Goal: Task Accomplishment & Management: Manage account settings

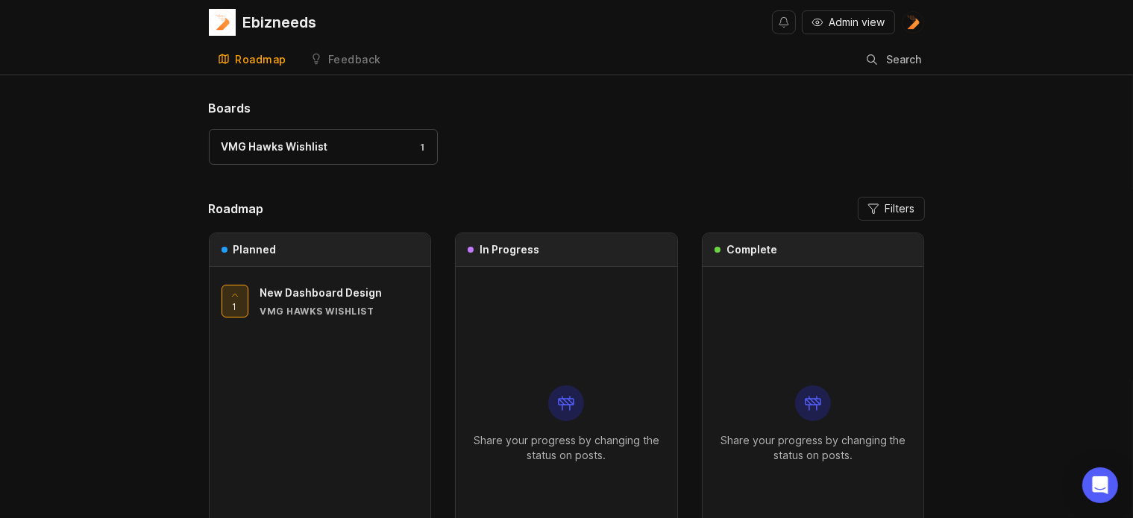
click at [327, 295] on span "New Dashboard Design" at bounding box center [321, 292] width 122 height 13
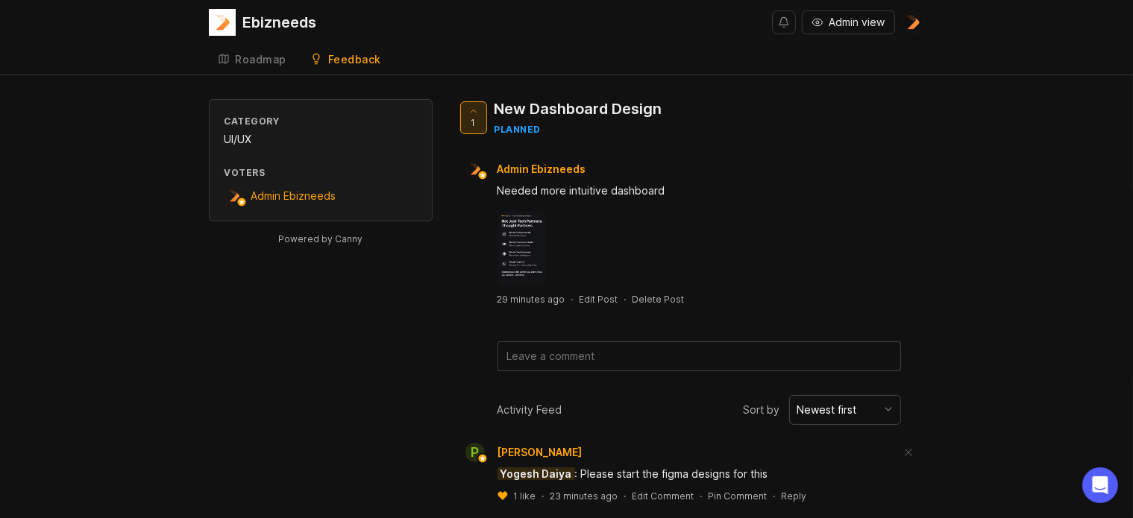
click at [821, 20] on icon "button" at bounding box center [817, 22] width 12 height 12
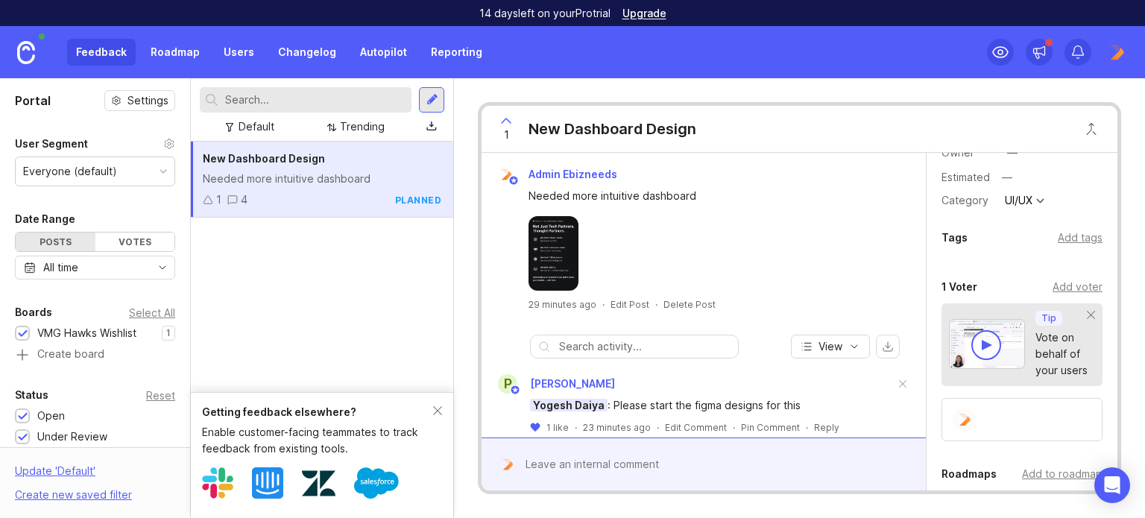
scroll to position [252, 0]
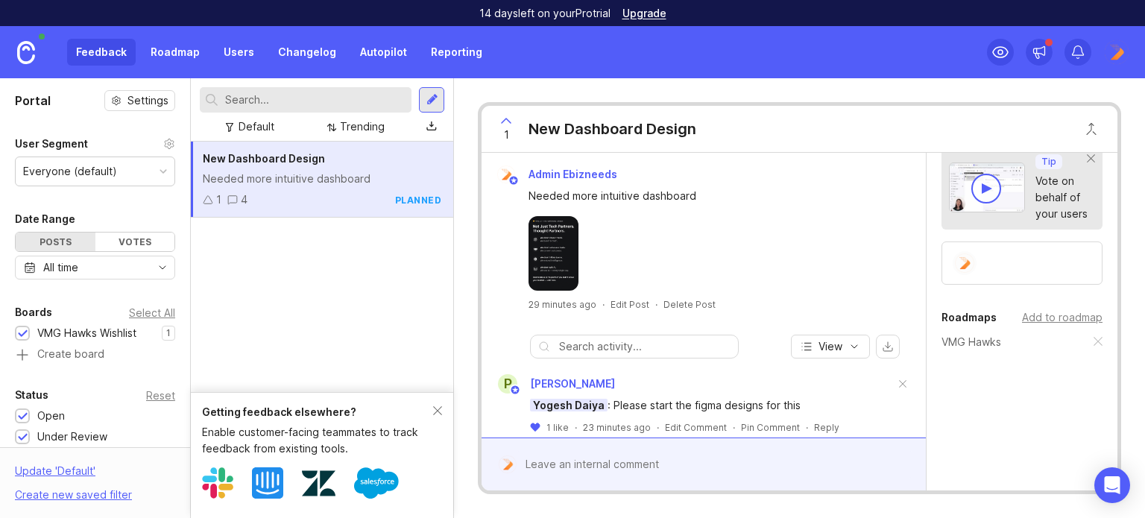
click at [431, 97] on div at bounding box center [433, 99] width 12 height 13
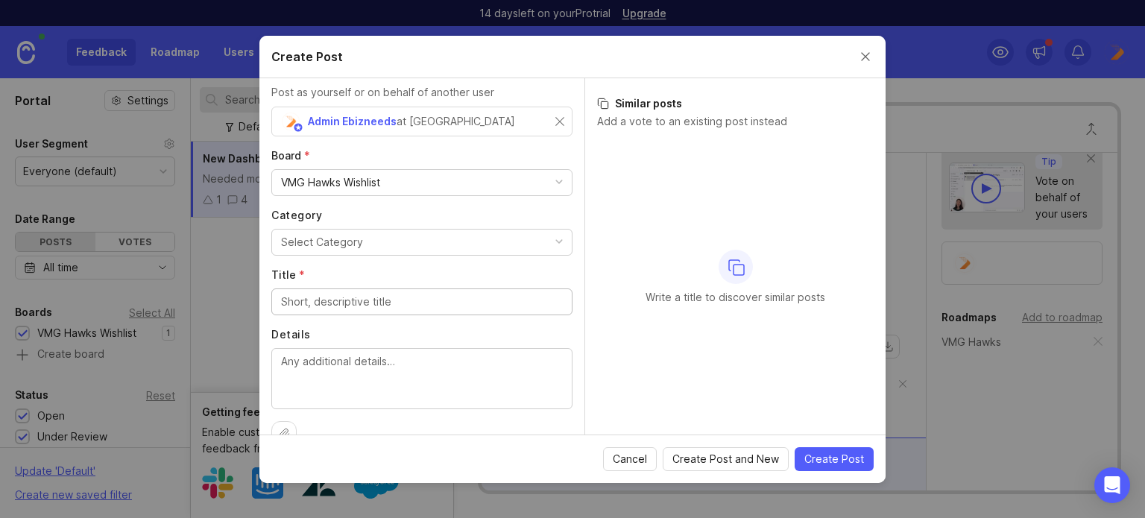
scroll to position [57, 0]
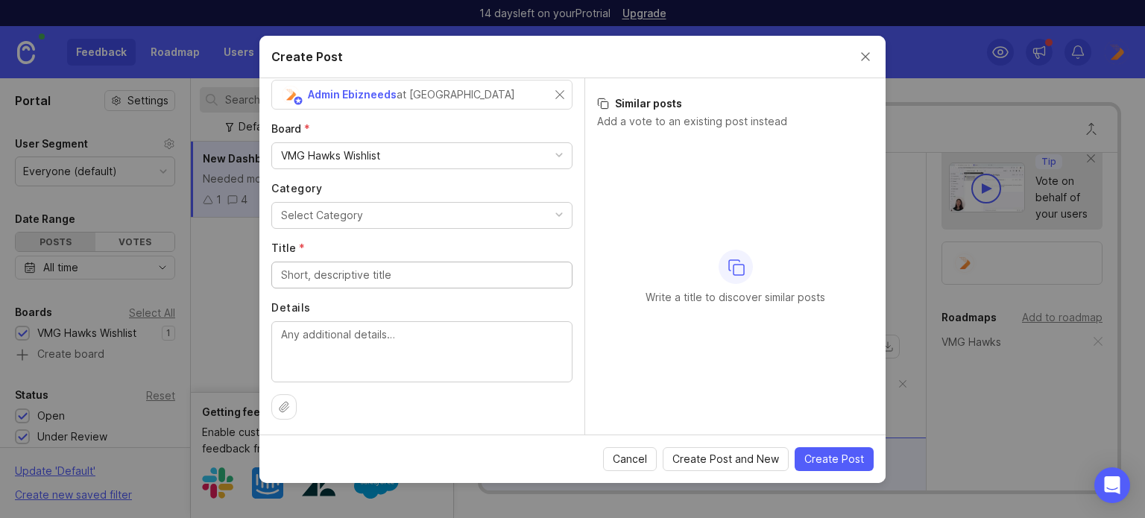
click at [868, 63] on div "Create Post" at bounding box center [573, 57] width 626 height 43
click at [870, 54] on button "Close create post modal" at bounding box center [866, 56] width 16 height 16
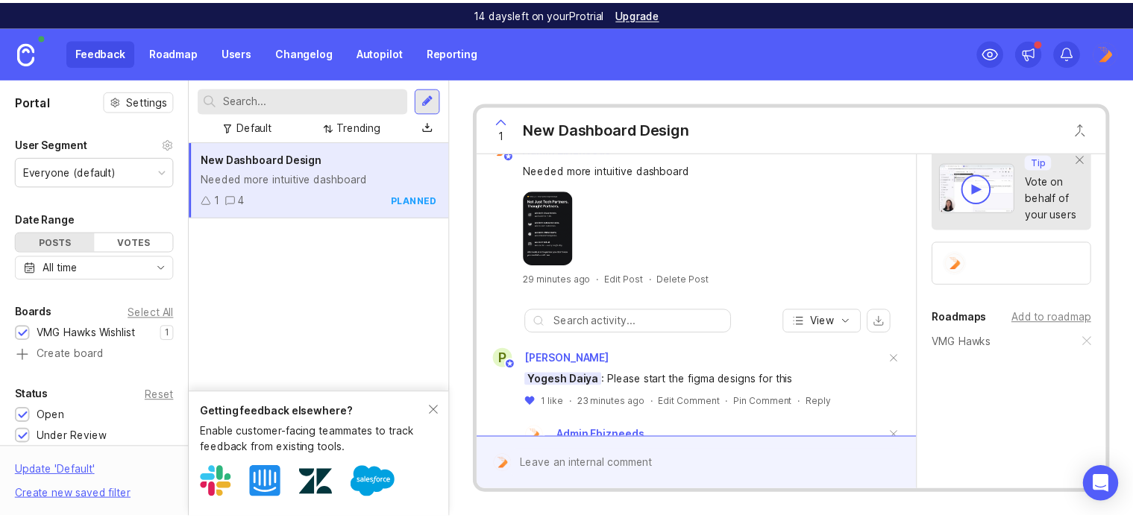
scroll to position [0, 0]
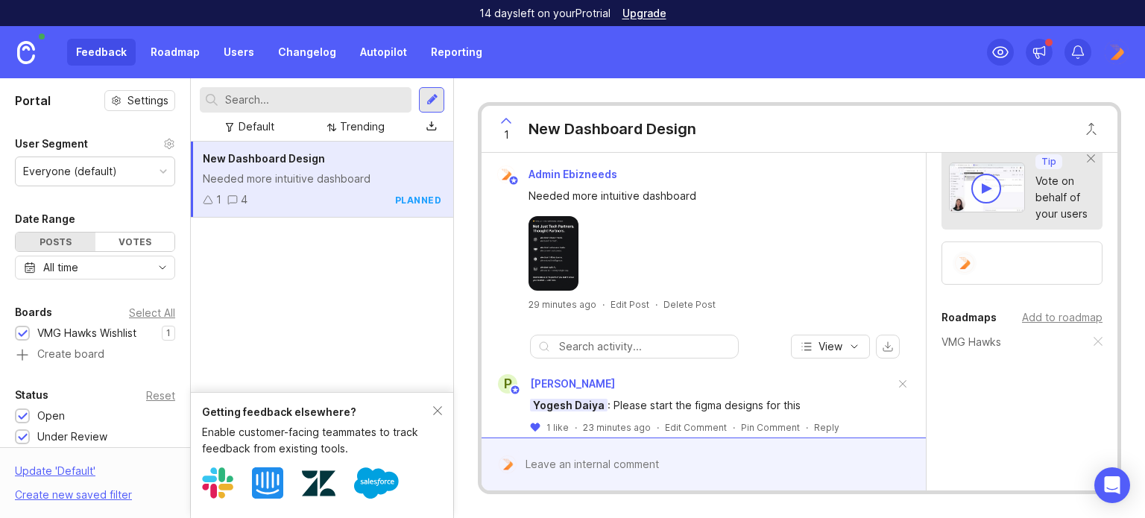
click at [95, 47] on div "Feedback Roadmap Users Changelog Autopilot Reporting" at bounding box center [279, 52] width 424 height 27
click at [172, 59] on link "Roadmap" at bounding box center [175, 52] width 67 height 27
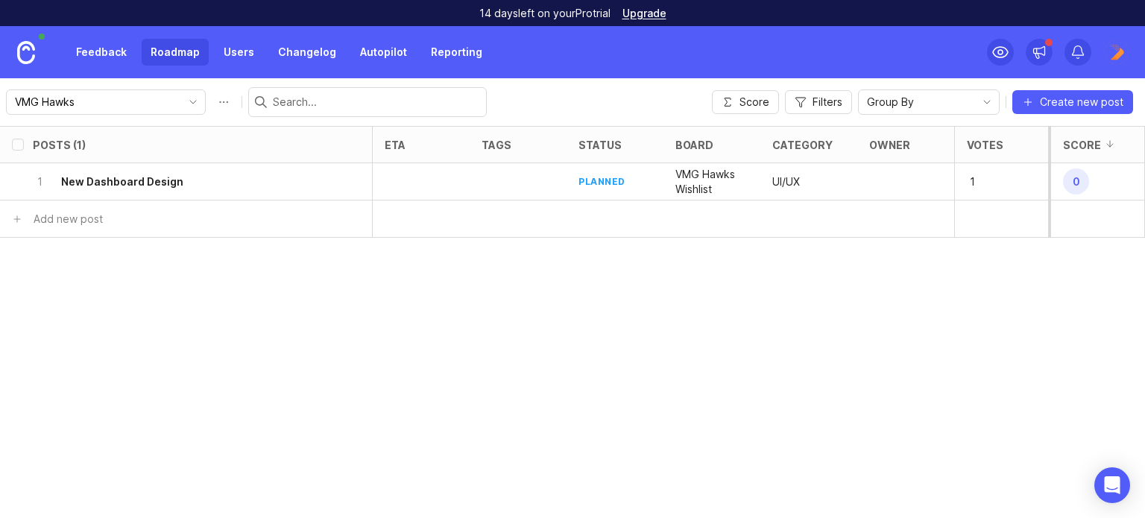
click at [358, 184] on button "delete post" at bounding box center [351, 182] width 31 height 33
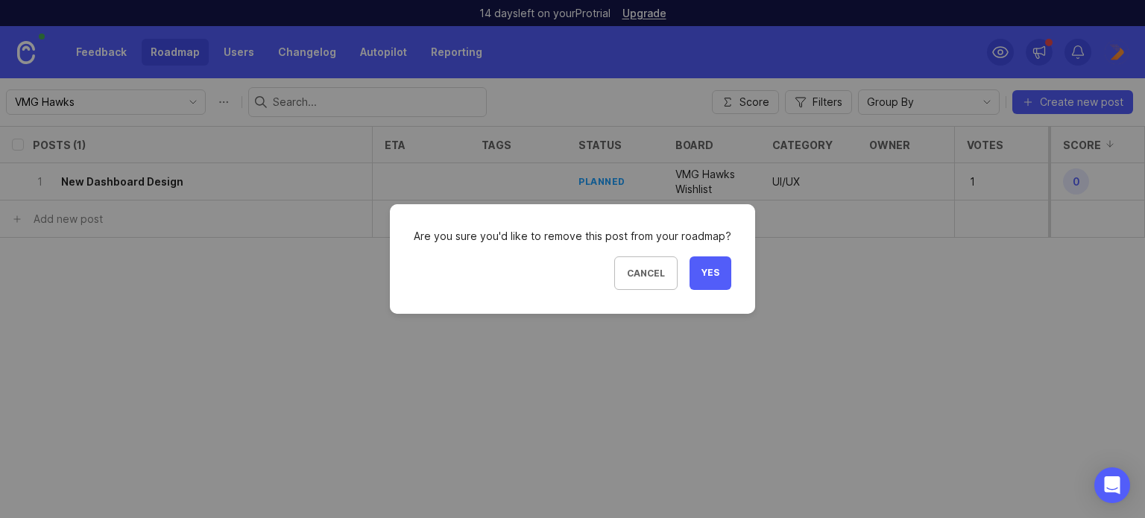
click at [718, 281] on button "Yes" at bounding box center [711, 274] width 42 height 34
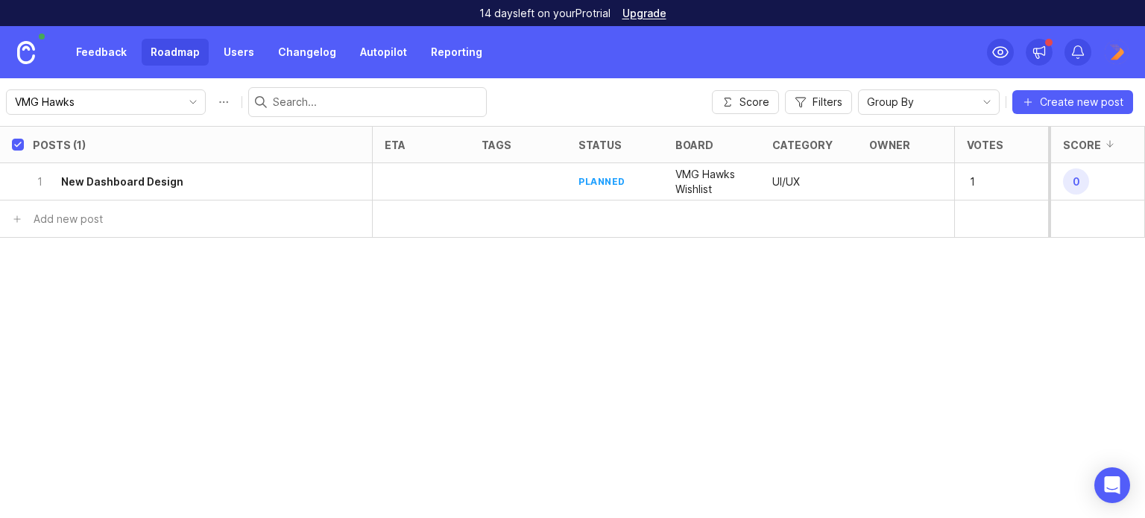
checkbox input "true"
click at [221, 53] on link "Users" at bounding box center [239, 52] width 48 height 27
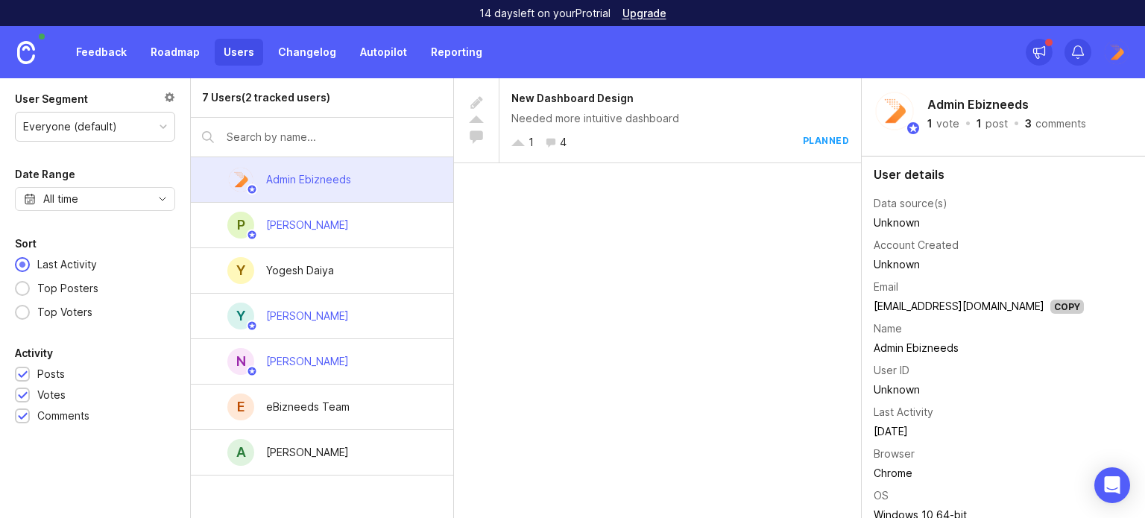
click at [45, 47] on link at bounding box center [26, 52] width 52 height 52
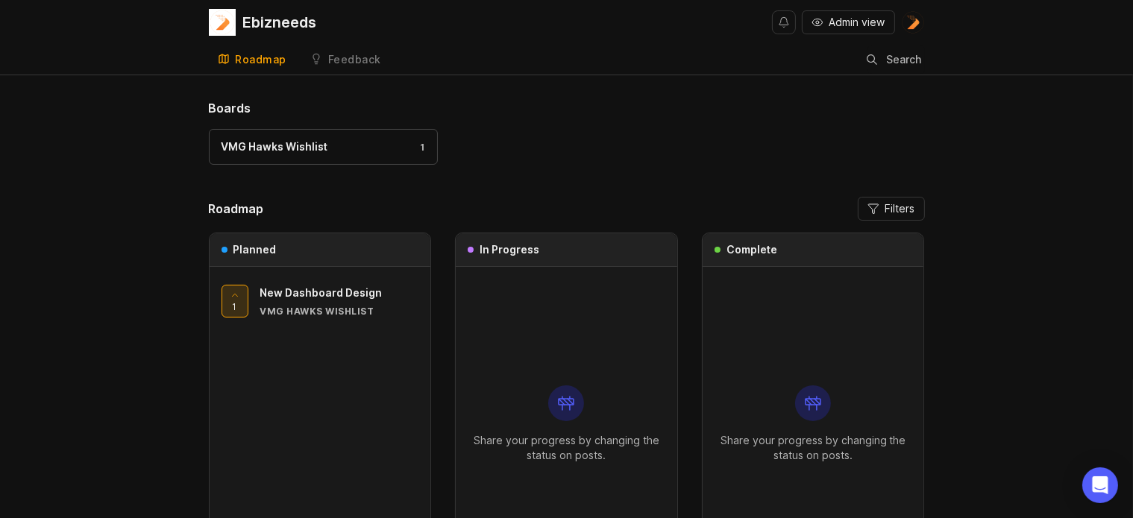
click at [394, 155] on link "VMG Hawks Wishlist 1" at bounding box center [323, 147] width 229 height 36
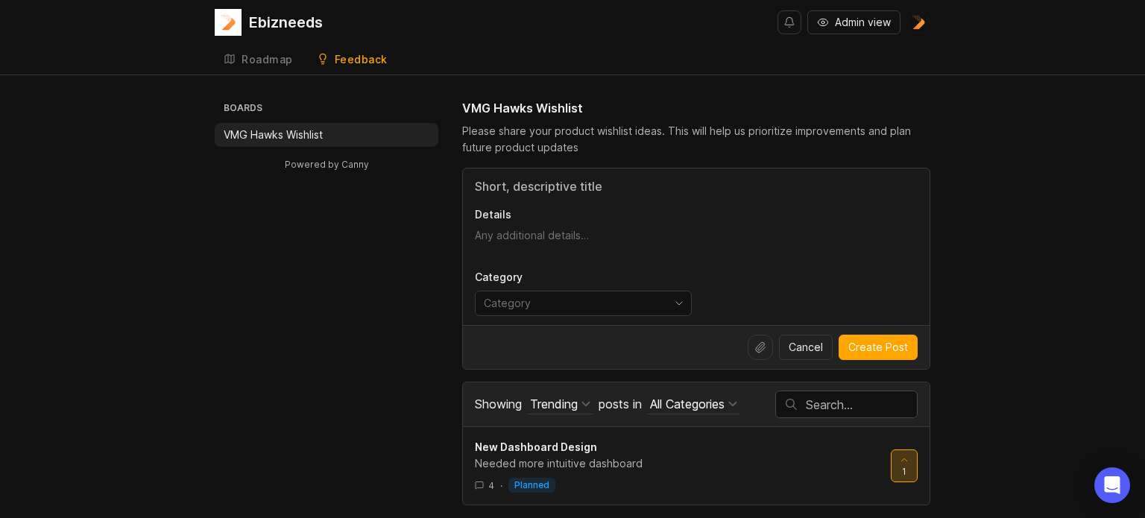
click at [905, 459] on icon at bounding box center [904, 460] width 5 height 3
click at [903, 468] on span "0" at bounding box center [905, 471] width 6 height 13
click at [464, 450] on div "New Dashboard Design Needed more intuitive dashboard 4 · planned 1" at bounding box center [696, 466] width 467 height 78
click at [511, 445] on span "New Dashboard Design" at bounding box center [536, 447] width 122 height 13
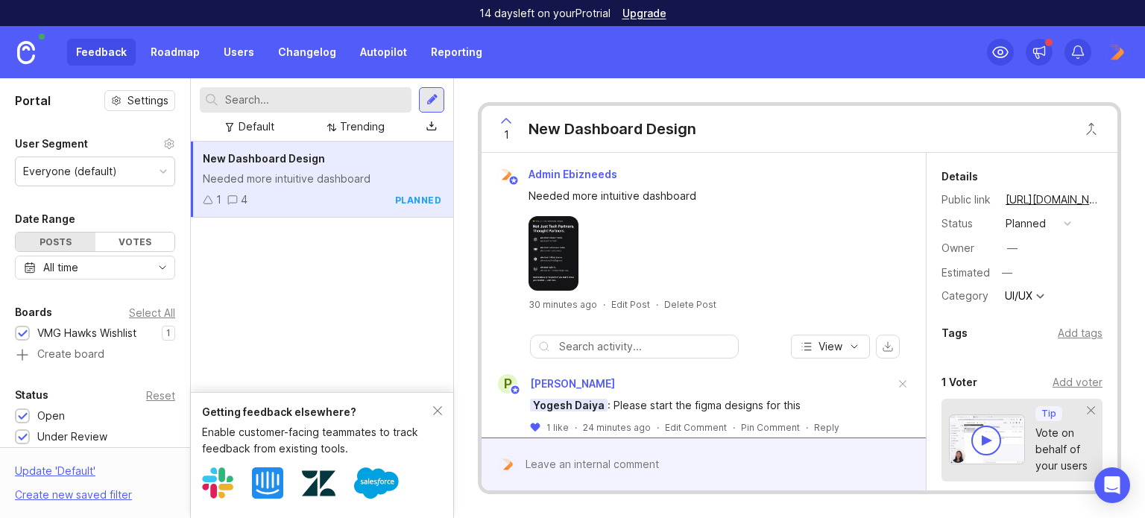
click at [314, 183] on div "Needed more intuitive dashboard" at bounding box center [322, 179] width 239 height 16
click at [313, 183] on div "Needed more intuitive dashboard" at bounding box center [322, 179] width 239 height 16
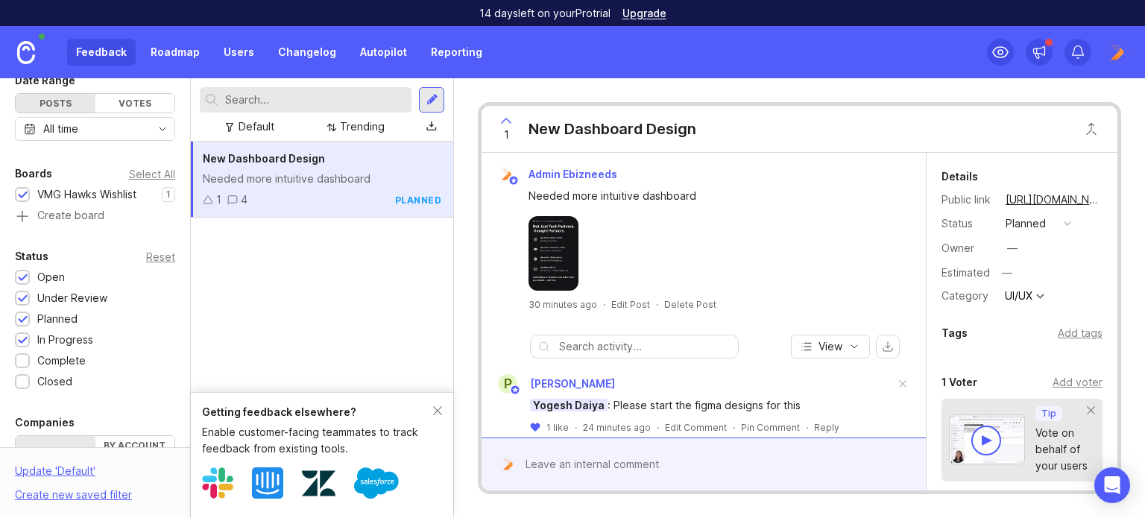
scroll to position [149, 0]
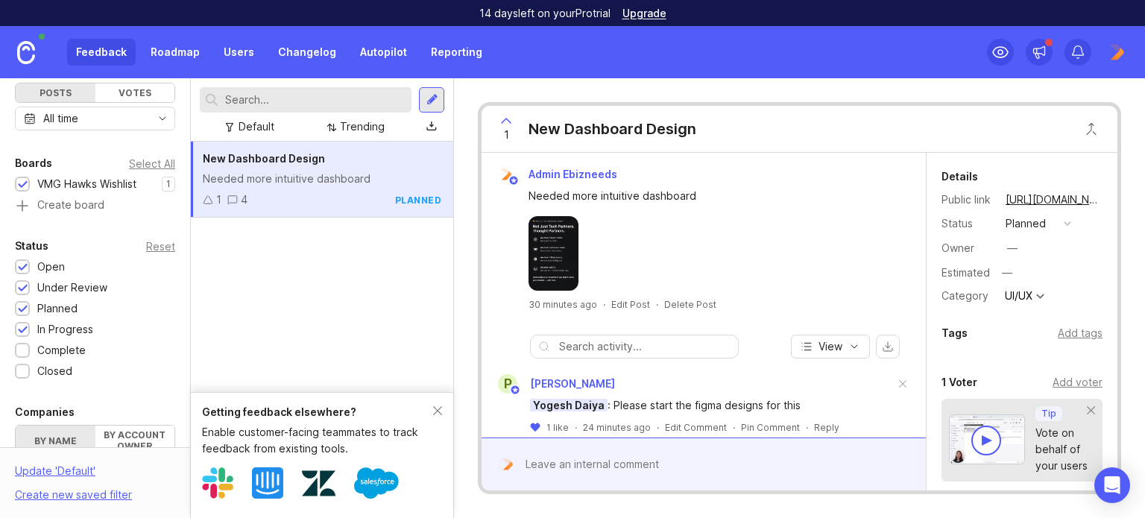
click at [415, 403] on div "Getting feedback elsewhere? Enable customer-facing teammates to track feedback …" at bounding box center [322, 455] width 262 height 126
click at [427, 410] on div "Getting feedback elsewhere?" at bounding box center [317, 412] width 231 height 16
click at [430, 411] on div "Getting feedback elsewhere?" at bounding box center [317, 412] width 231 height 16
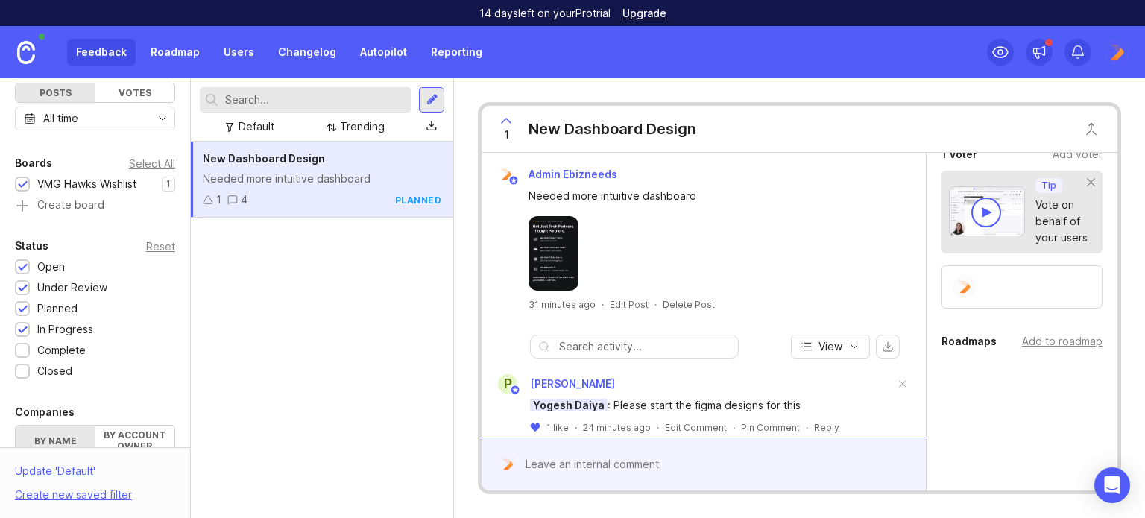
scroll to position [0, 0]
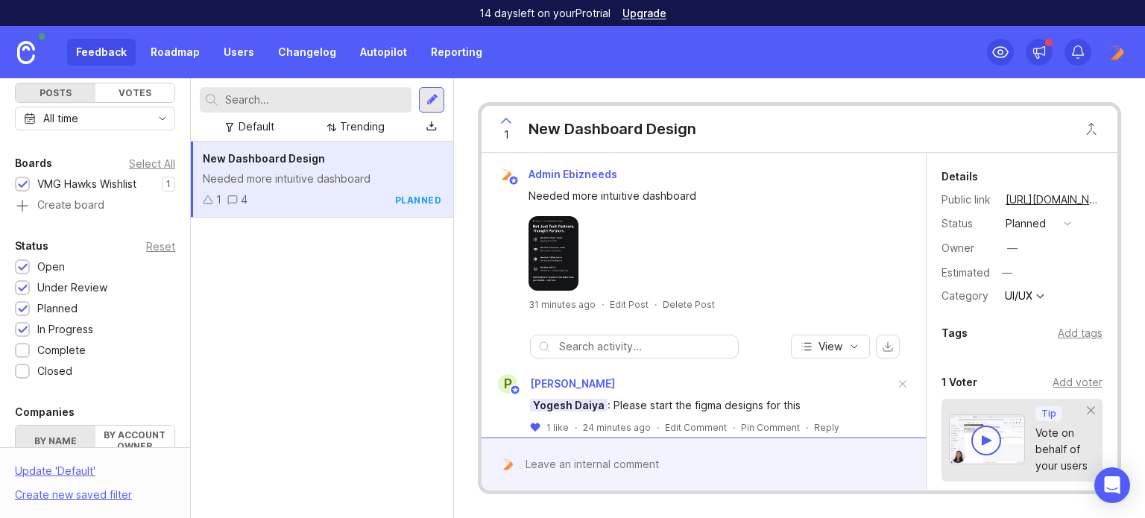
click at [1059, 229] on button "planned" at bounding box center [1039, 223] width 75 height 19
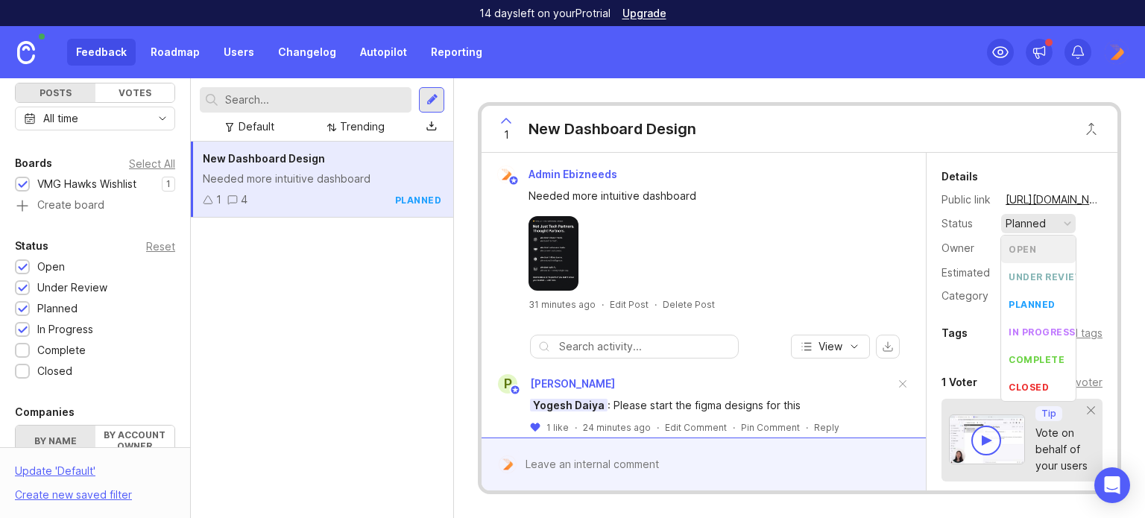
click at [1057, 227] on button "planned" at bounding box center [1039, 223] width 75 height 19
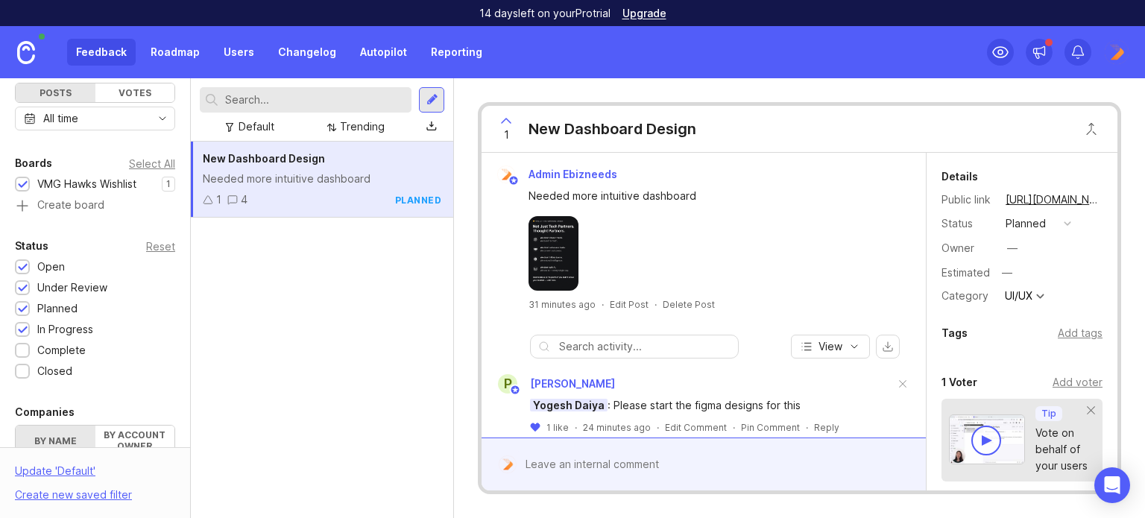
click at [1057, 227] on button "planned" at bounding box center [1039, 223] width 75 height 19
click at [306, 242] on div "New Dashboard Design Needed more intuitive dashboard 1 4 planned" at bounding box center [322, 330] width 262 height 377
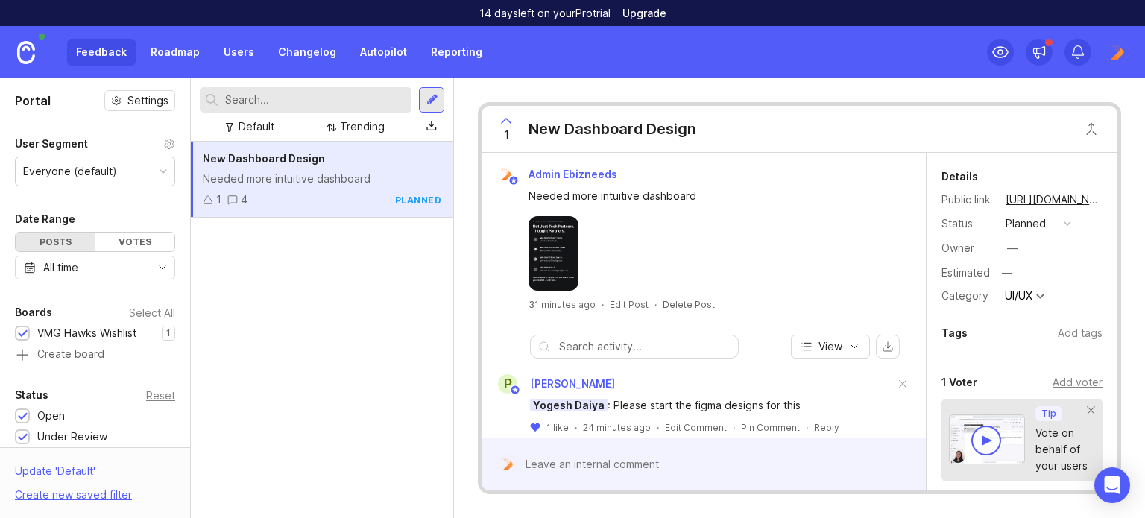
click at [113, 46] on div "Feedback Roadmap Users Changelog Autopilot Reporting" at bounding box center [279, 52] width 424 height 27
click at [107, 59] on div "Feedback Roadmap Users Changelog Autopilot Reporting" at bounding box center [279, 52] width 424 height 27
click at [424, 99] on div at bounding box center [431, 99] width 25 height 25
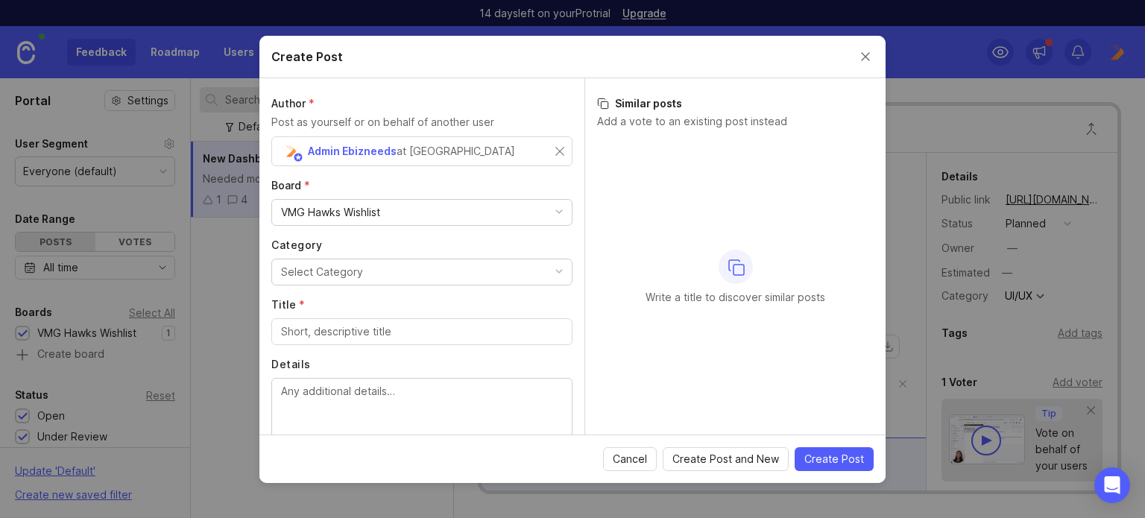
click at [625, 455] on span "Cancel" at bounding box center [630, 459] width 34 height 15
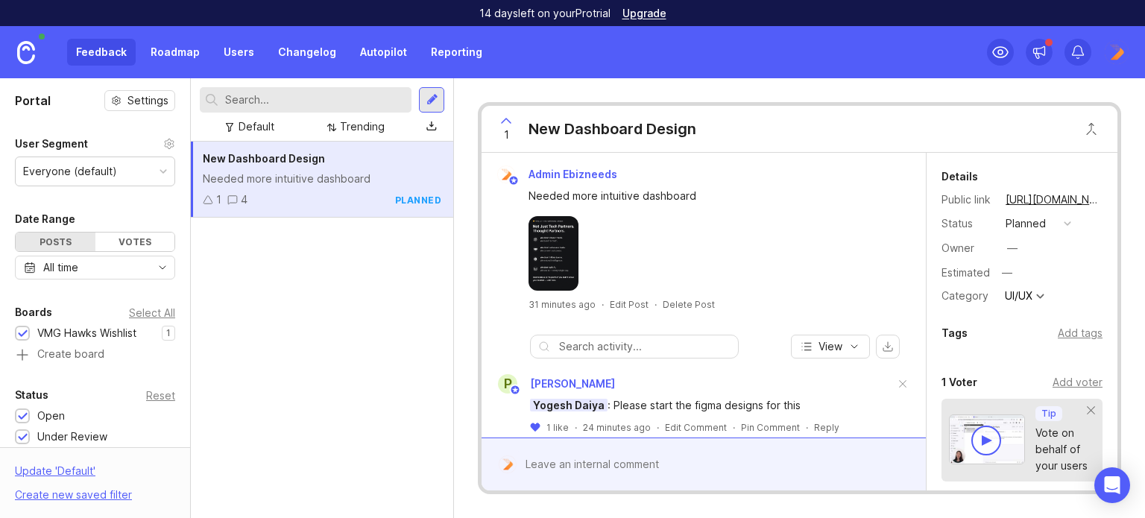
click at [502, 122] on icon at bounding box center [506, 121] width 9 height 4
click at [502, 116] on icon at bounding box center [506, 121] width 18 height 18
click at [322, 169] on div "New Dashboard Design Needed more intuitive dashboard 1 4 planned" at bounding box center [322, 180] width 262 height 76
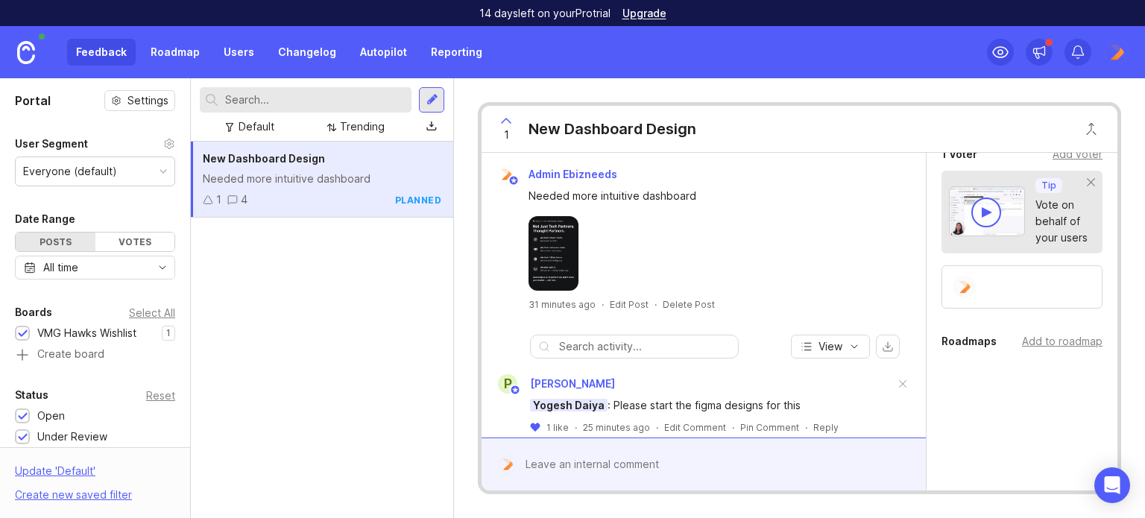
click at [1121, 56] on img at bounding box center [1117, 52] width 27 height 27
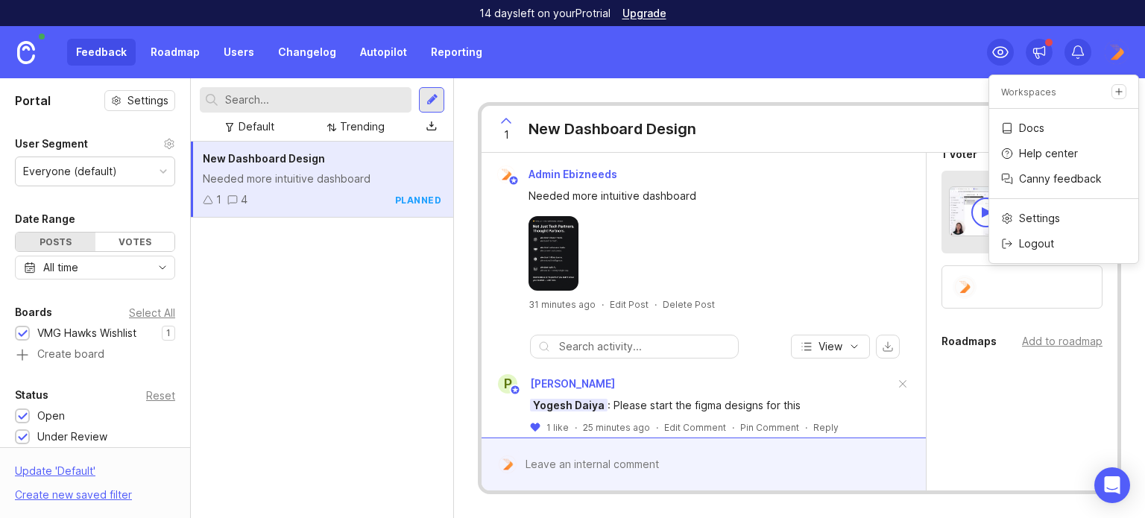
click at [1122, 54] on img at bounding box center [1117, 52] width 27 height 27
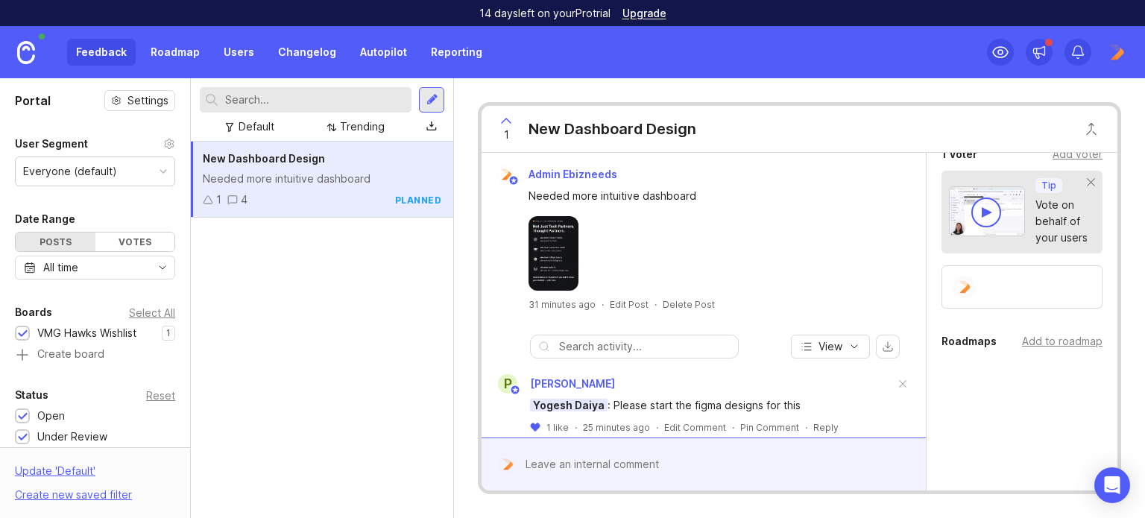
click at [1122, 54] on img at bounding box center [1117, 52] width 27 height 27
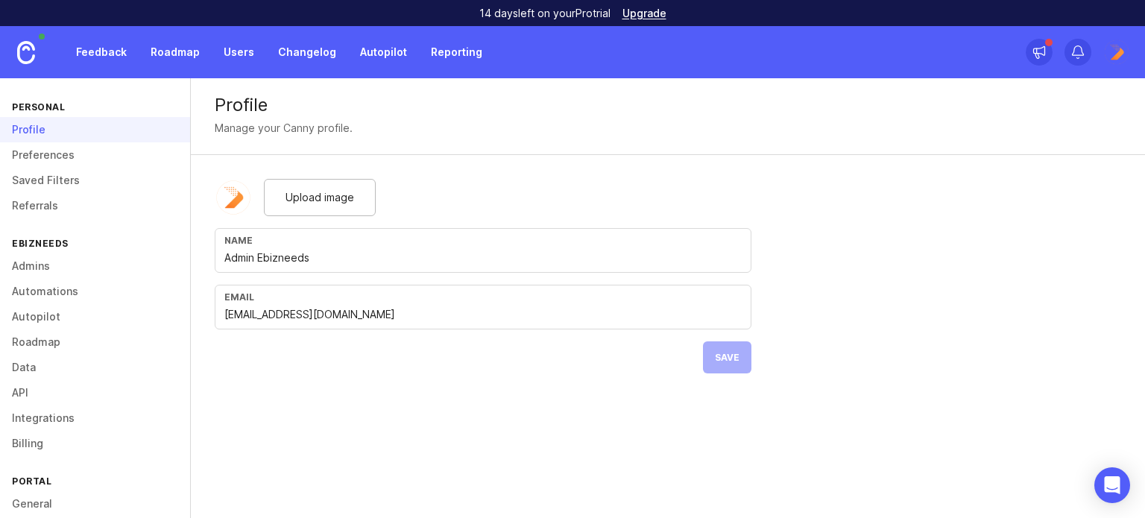
click at [36, 57] on link at bounding box center [26, 52] width 52 height 52
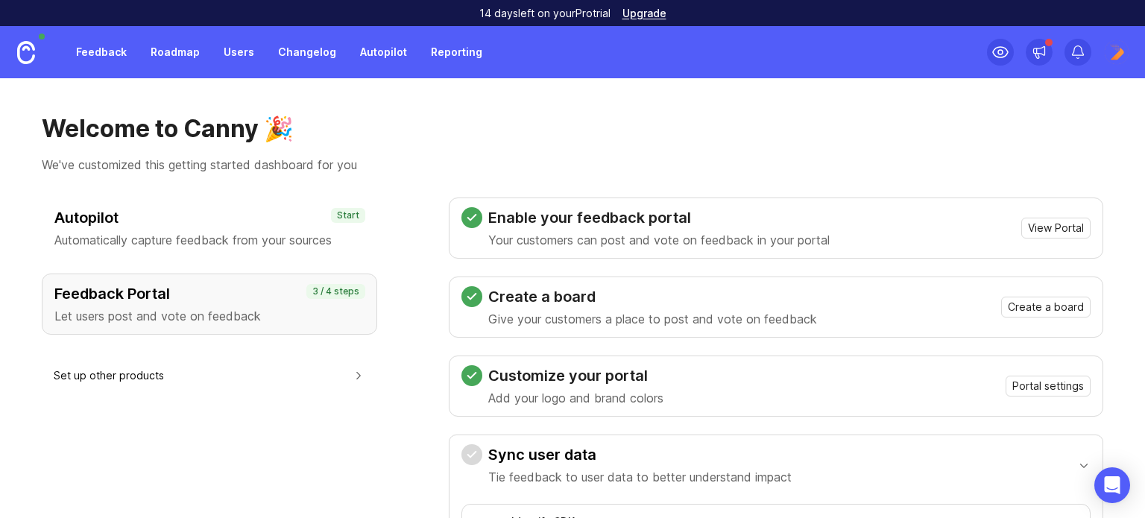
click at [95, 63] on link "Feedback" at bounding box center [101, 52] width 69 height 27
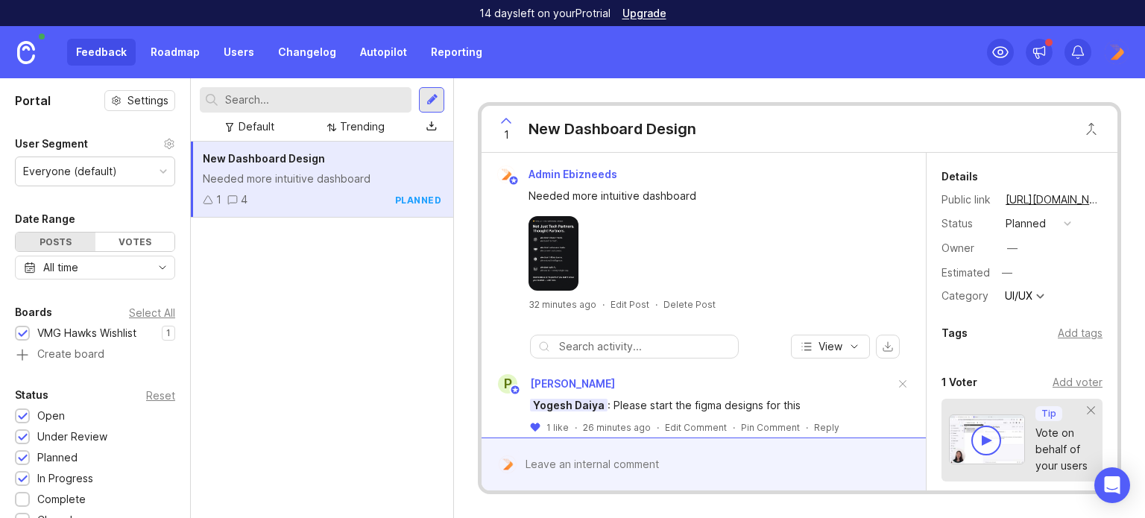
click at [408, 169] on div "New Dashboard Design Needed more intuitive dashboard 1 4 planned" at bounding box center [322, 180] width 262 height 76
drag, startPoint x: 389, startPoint y: 188, endPoint x: 333, endPoint y: 169, distance: 59.7
click at [333, 169] on div "New Dashboard Design Needed more intuitive dashboard 1 4 planned" at bounding box center [322, 180] width 262 height 76
click at [1041, 198] on link "[URL][DOMAIN_NAME]" at bounding box center [1052, 199] width 101 height 19
click at [891, 383] on span at bounding box center [902, 384] width 31 height 33
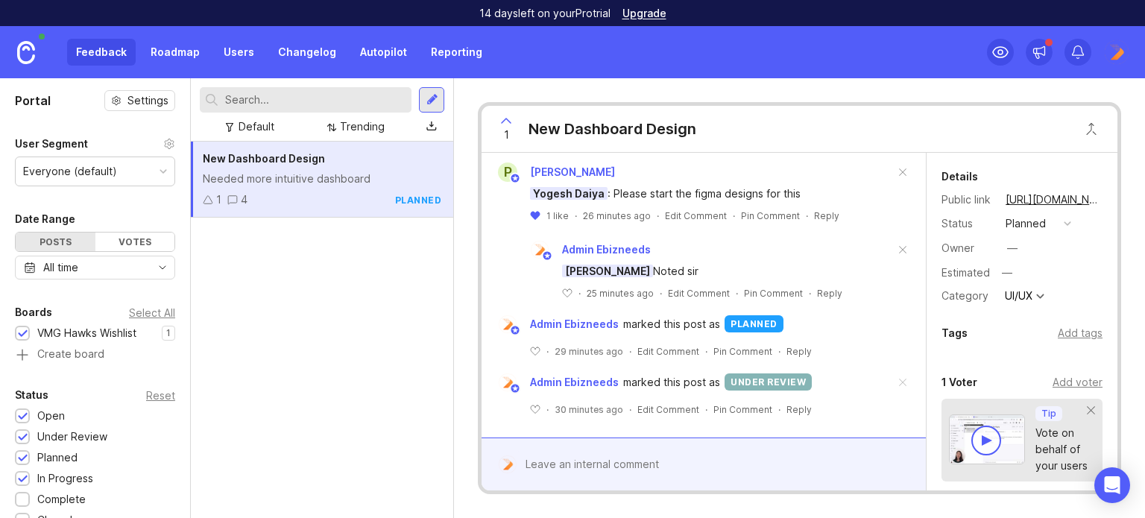
click at [123, 56] on div "Feedback Roadmap Users Changelog Autopilot Reporting" at bounding box center [279, 52] width 424 height 27
click at [200, 53] on link "Roadmap" at bounding box center [175, 52] width 67 height 27
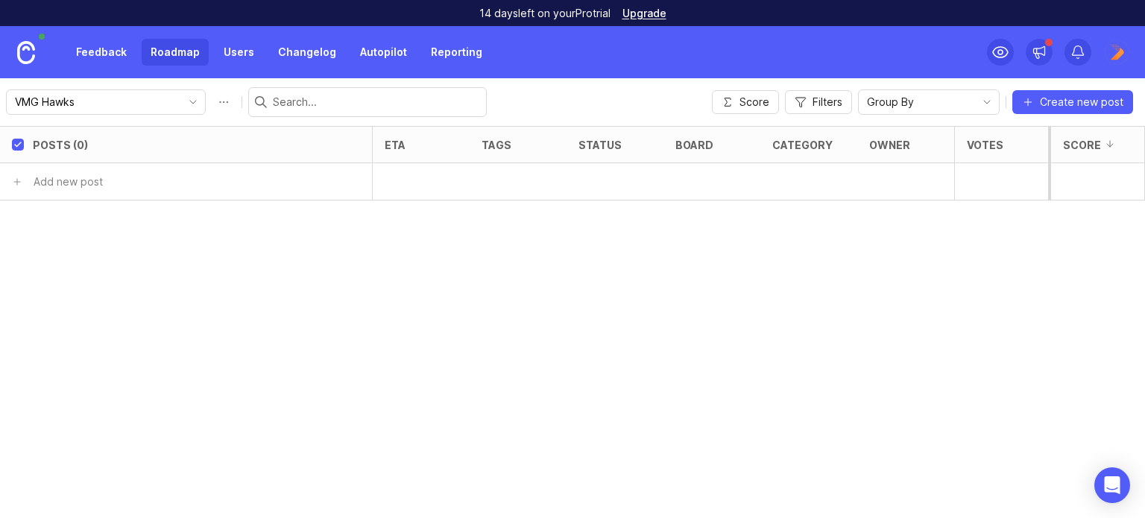
click at [121, 43] on link "Feedback" at bounding box center [101, 52] width 69 height 27
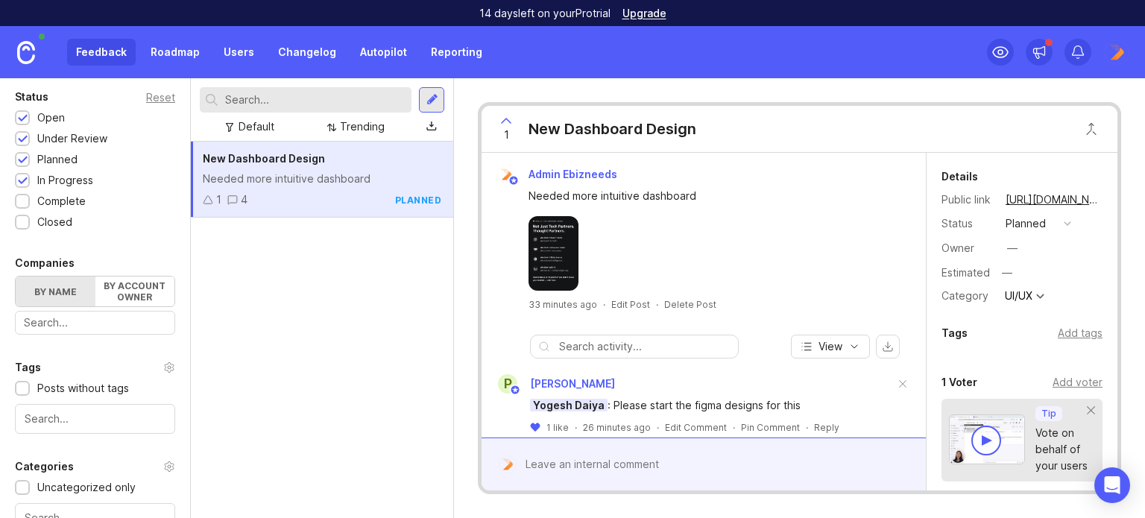
scroll to position [149, 0]
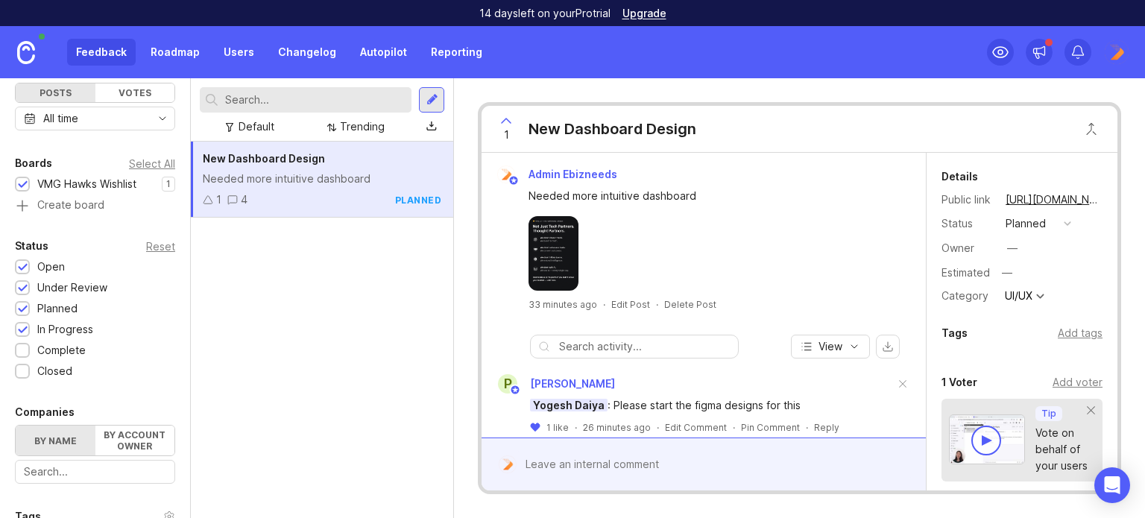
click at [37, 189] on div "VMG Hawks Wishlist" at bounding box center [86, 184] width 99 height 16
click at [24, 177] on div at bounding box center [22, 184] width 15 height 15
click at [23, 182] on div at bounding box center [23, 185] width 10 height 11
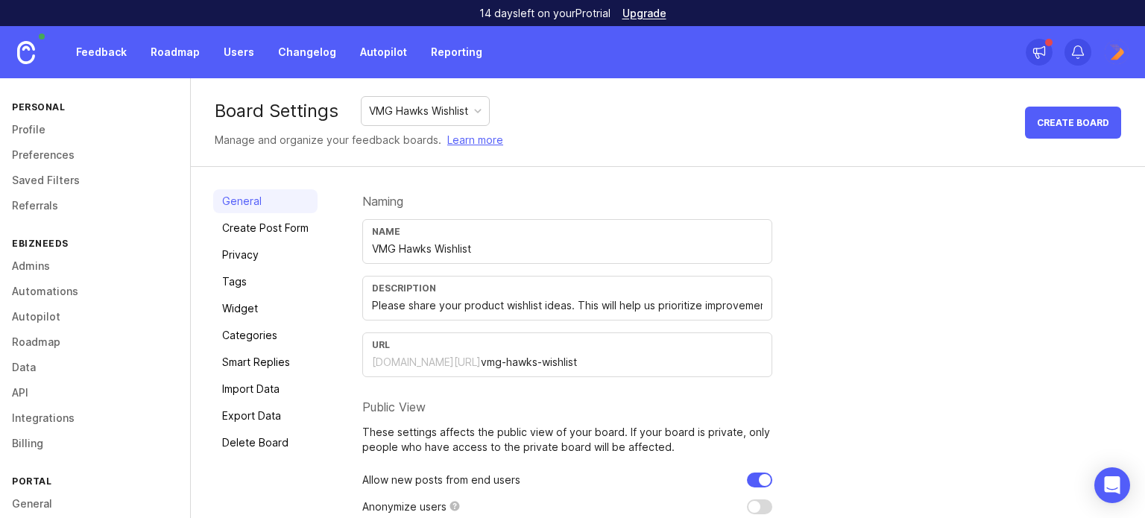
scroll to position [75, 0]
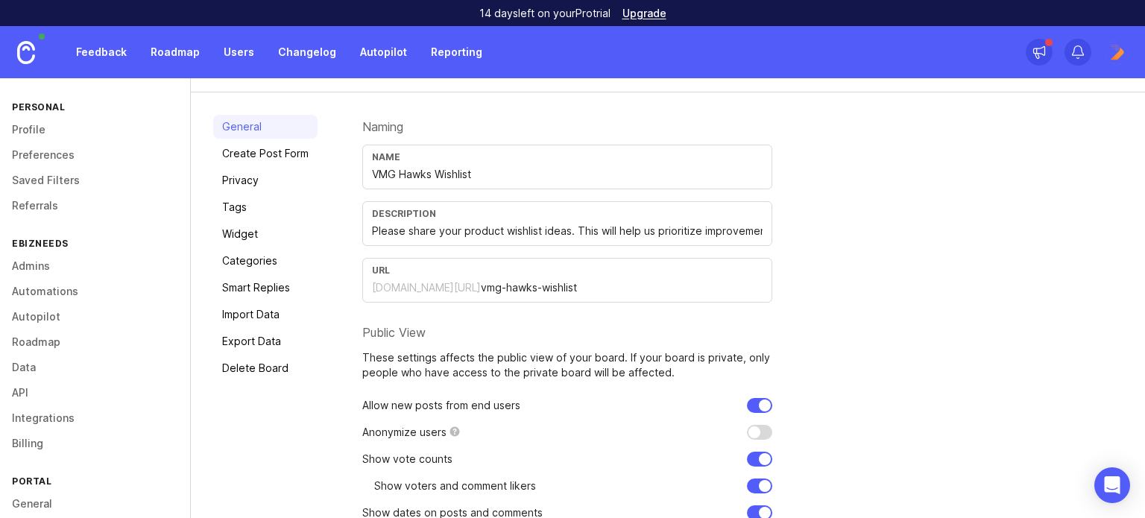
click at [270, 317] on link "Import Data" at bounding box center [265, 315] width 104 height 24
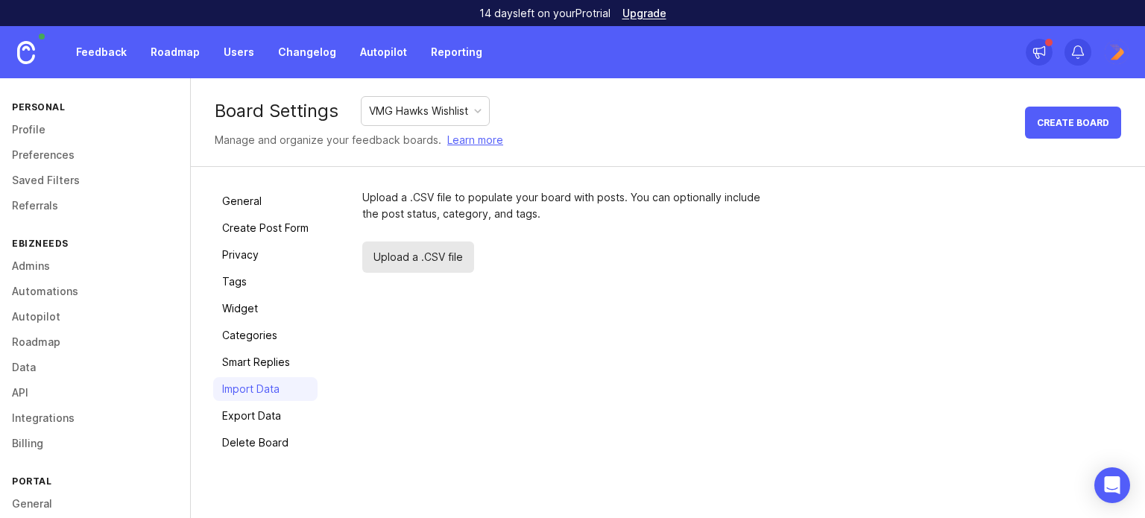
click at [257, 410] on link "Export Data" at bounding box center [265, 416] width 104 height 24
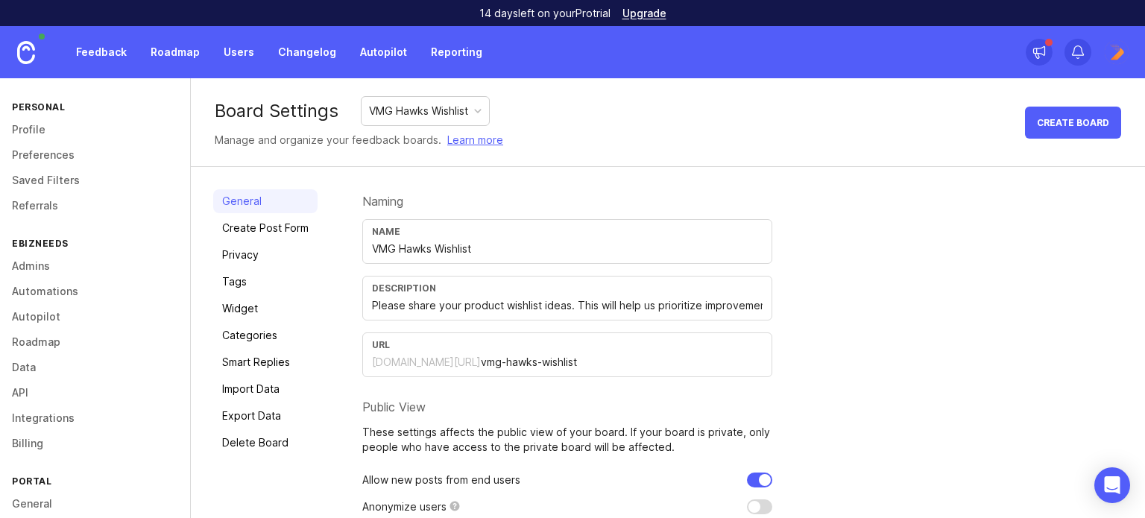
click at [30, 53] on img at bounding box center [26, 52] width 18 height 23
click at [39, 372] on link "Data" at bounding box center [95, 367] width 190 height 25
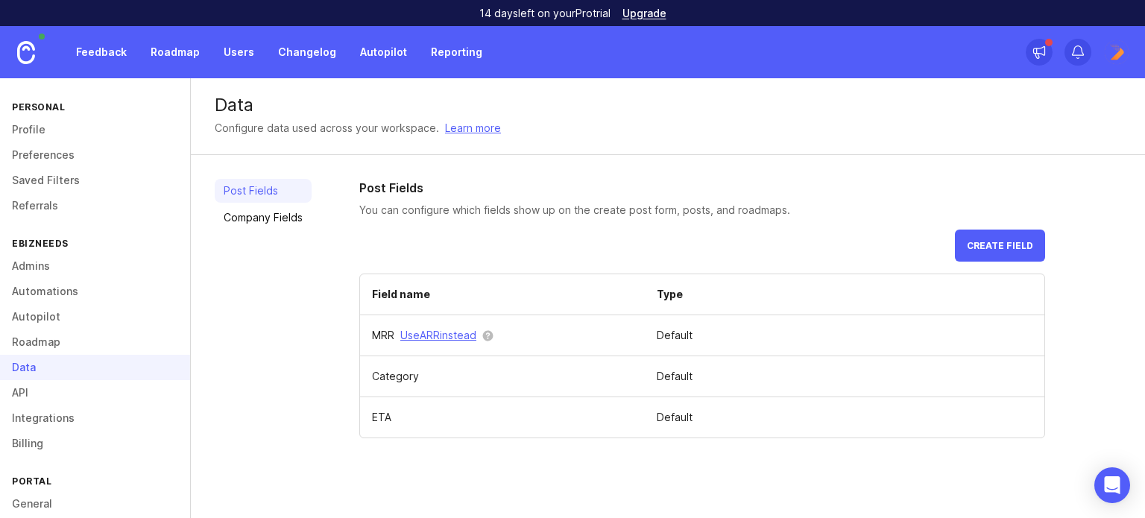
click at [283, 218] on link "Company Fields" at bounding box center [263, 218] width 97 height 24
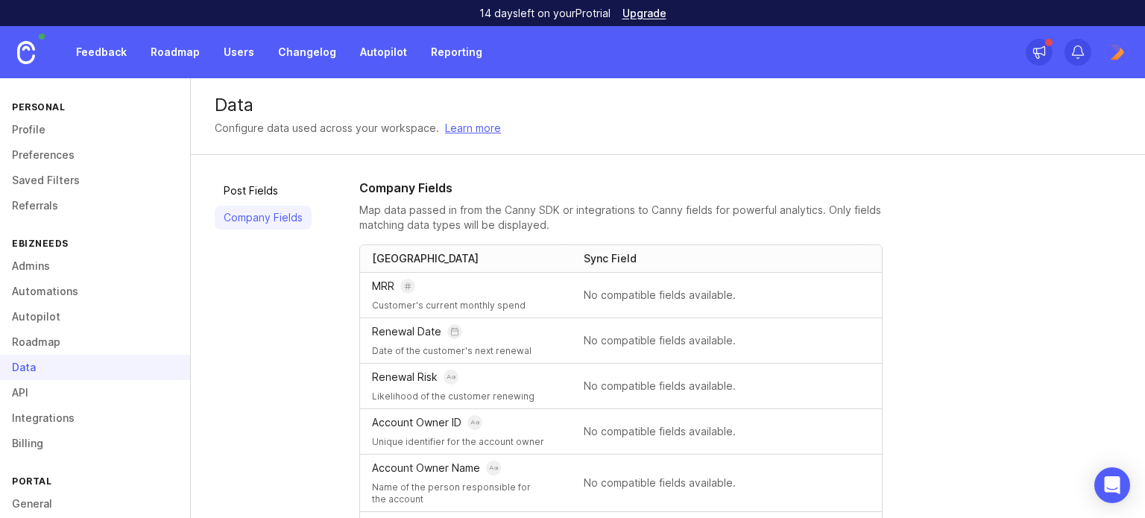
click at [273, 187] on link "Post Fields" at bounding box center [263, 191] width 97 height 24
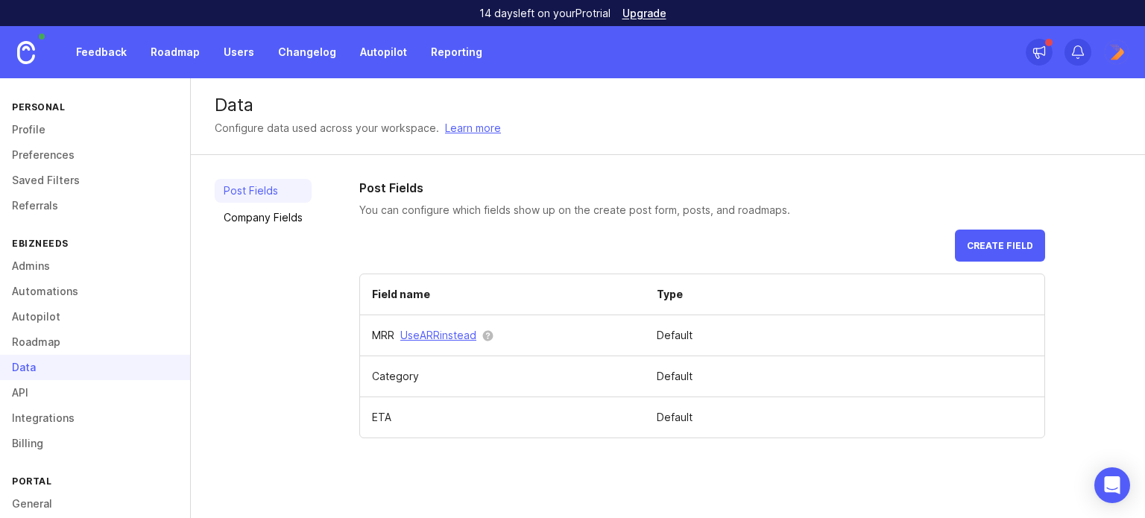
click at [7, 48] on link at bounding box center [26, 52] width 52 height 52
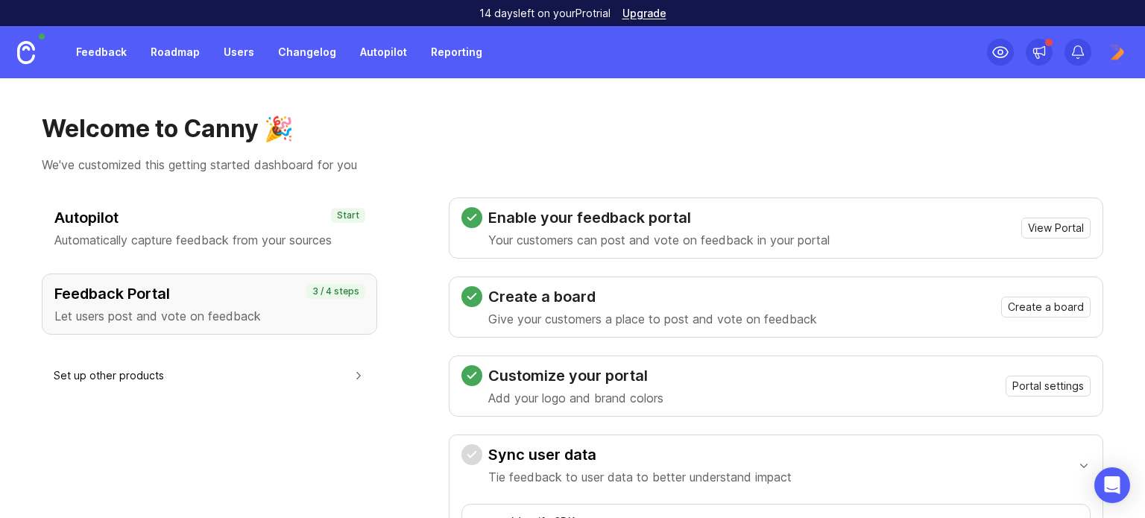
click at [1032, 232] on span "View Portal" at bounding box center [1056, 228] width 56 height 15
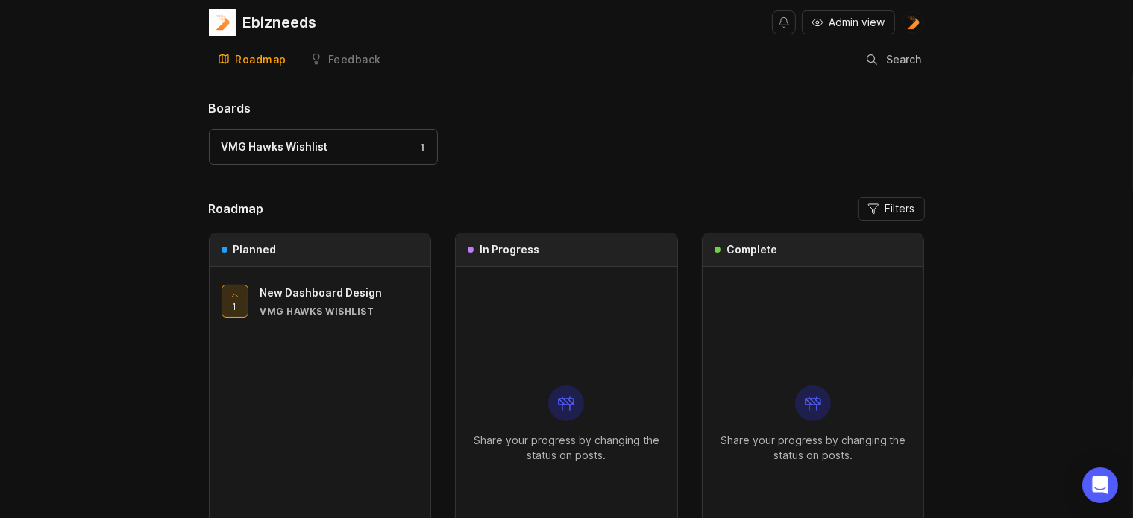
click at [400, 141] on div "VMG Hawks Wishlist 1" at bounding box center [323, 147] width 204 height 16
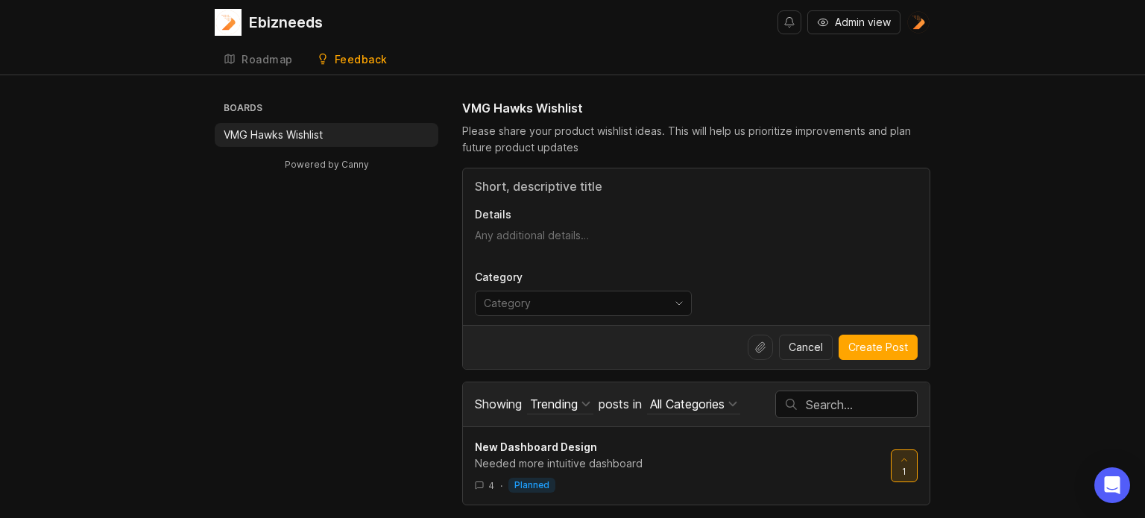
click at [594, 462] on div "Needed more intuitive dashboard" at bounding box center [677, 464] width 404 height 16
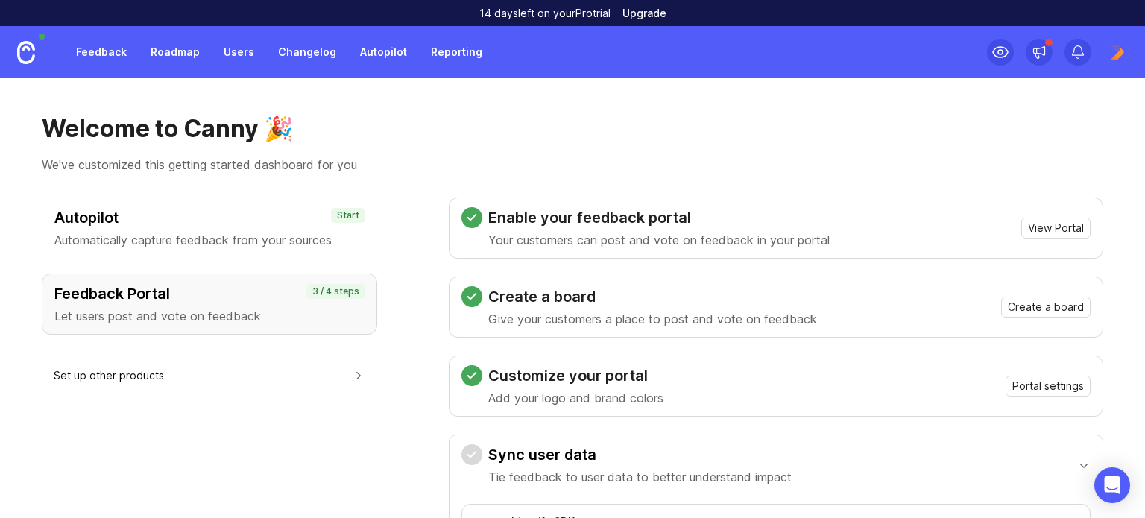
click at [1108, 40] on div at bounding box center [1117, 52] width 27 height 27
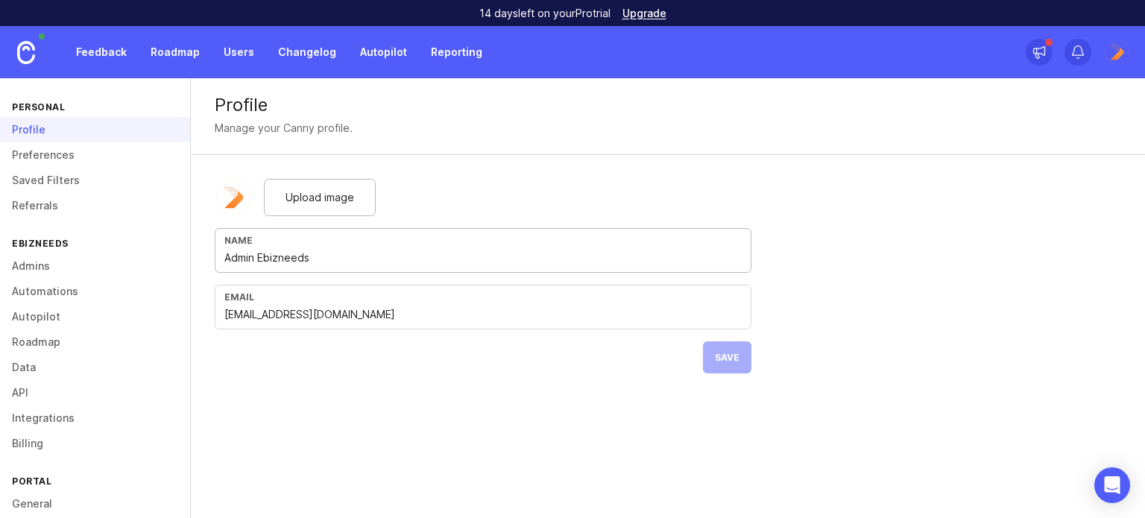
click at [267, 256] on input "Admin Ebizneeds" at bounding box center [483, 258] width 518 height 16
type input "Admin ebizneeds"
click at [720, 368] on button "Save" at bounding box center [727, 358] width 48 height 32
click at [54, 155] on link "Preferences" at bounding box center [95, 154] width 190 height 25
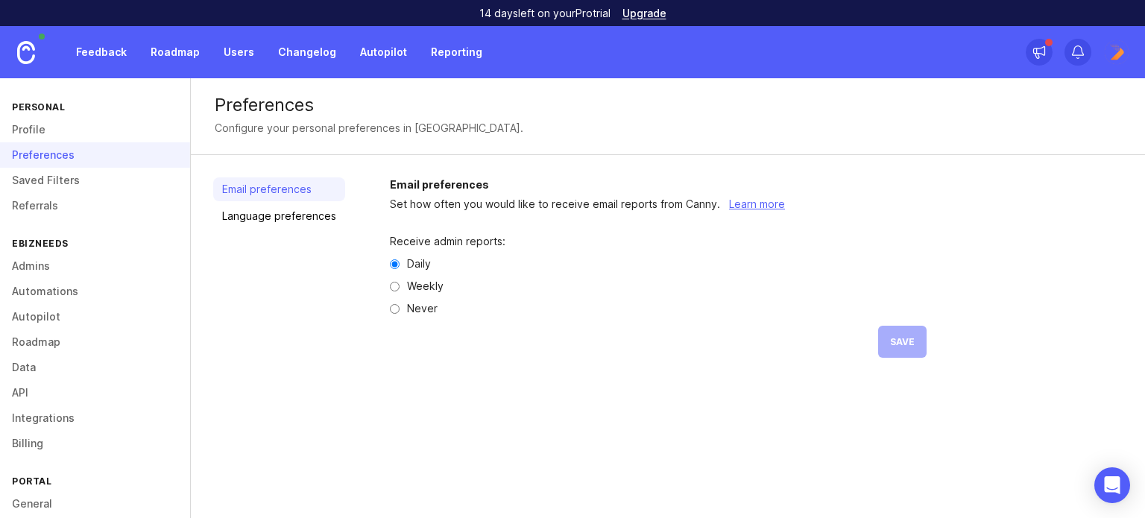
click at [53, 186] on link "Saved Filters" at bounding box center [95, 180] width 190 height 25
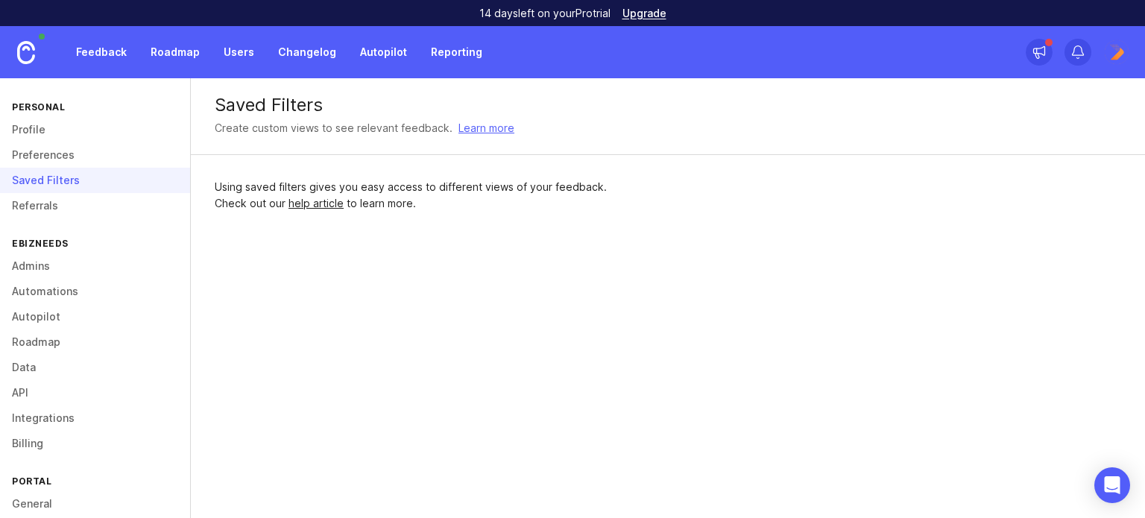
click at [46, 131] on link "Profile" at bounding box center [95, 129] width 190 height 25
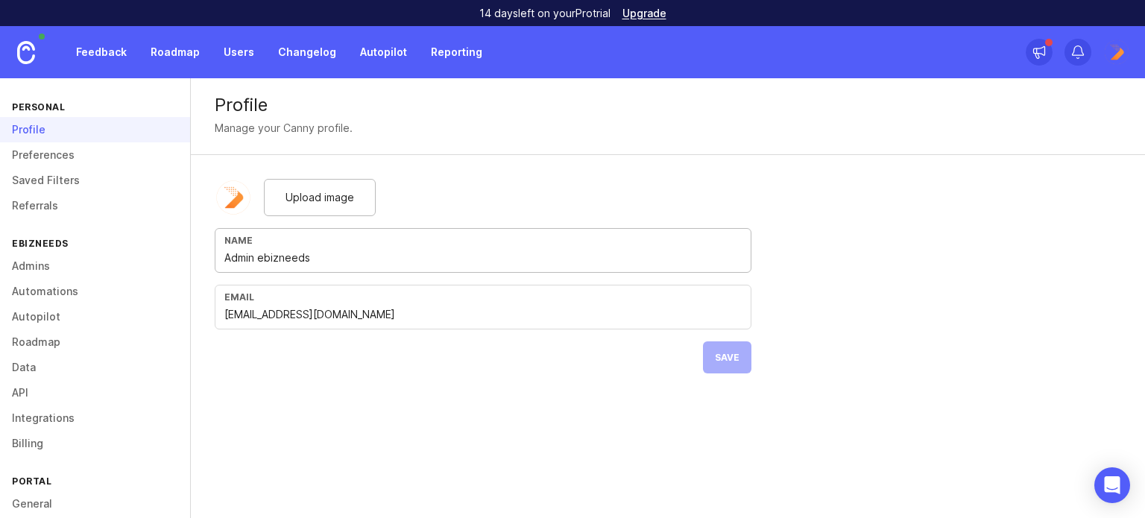
click at [263, 253] on input "Admin ebizneeds" at bounding box center [483, 258] width 518 height 16
type input "Admin Ebizneeds"
click at [731, 366] on button "Save" at bounding box center [727, 358] width 48 height 32
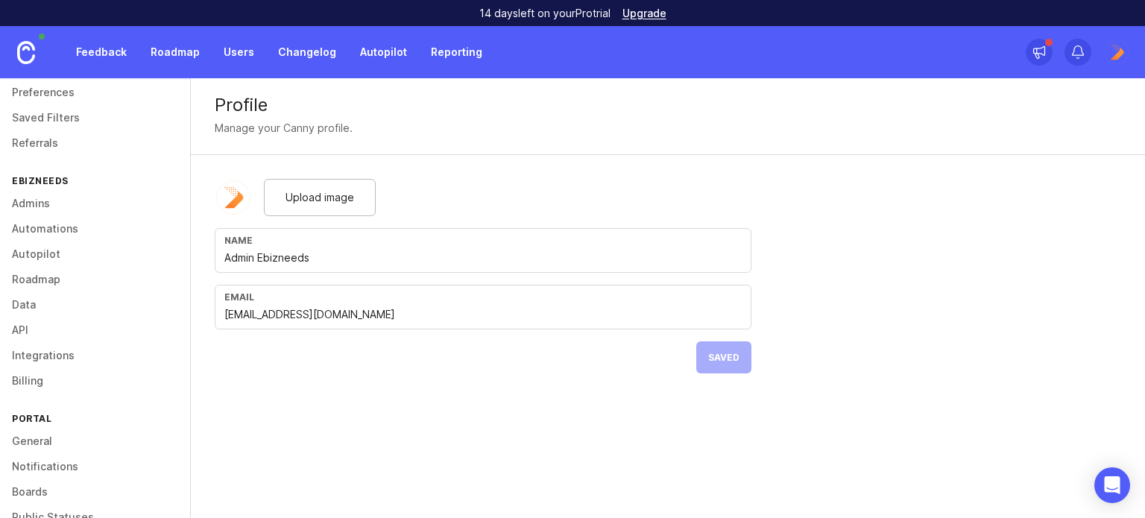
scroll to position [149, 0]
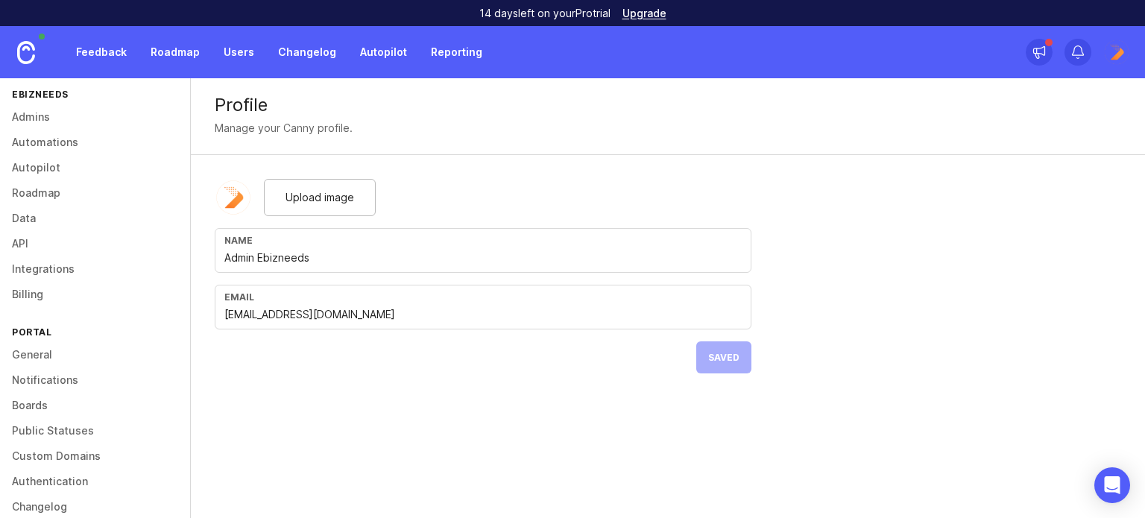
click at [28, 354] on link "General" at bounding box center [95, 354] width 190 height 25
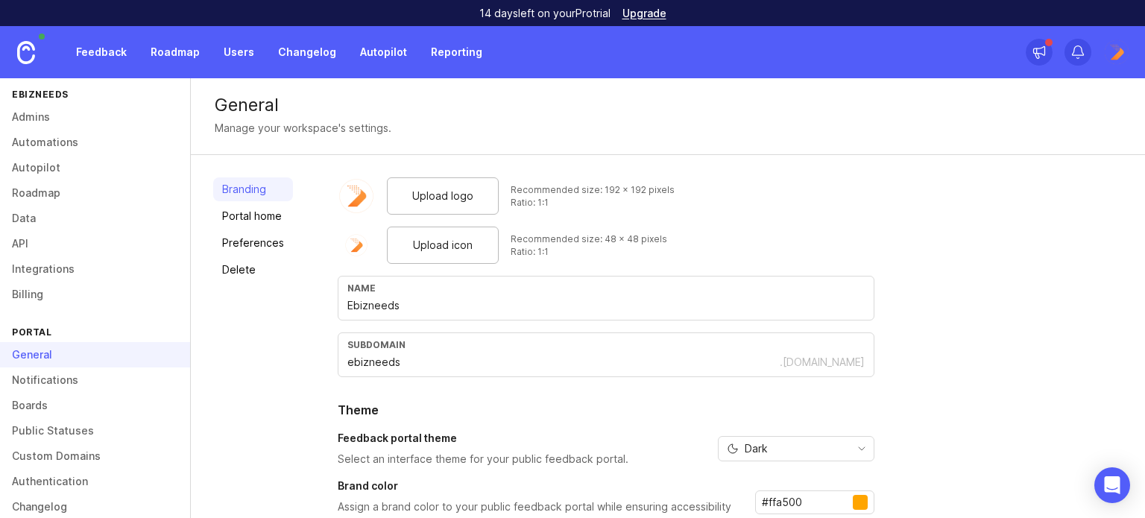
click at [355, 301] on input "Ebizneeds" at bounding box center [607, 306] width 518 height 16
type input "ebizneeds"
click at [796, 252] on div "Upload icon Recommended size: 48 x 48 pixels Ratio: 1:1" at bounding box center [606, 245] width 537 height 37
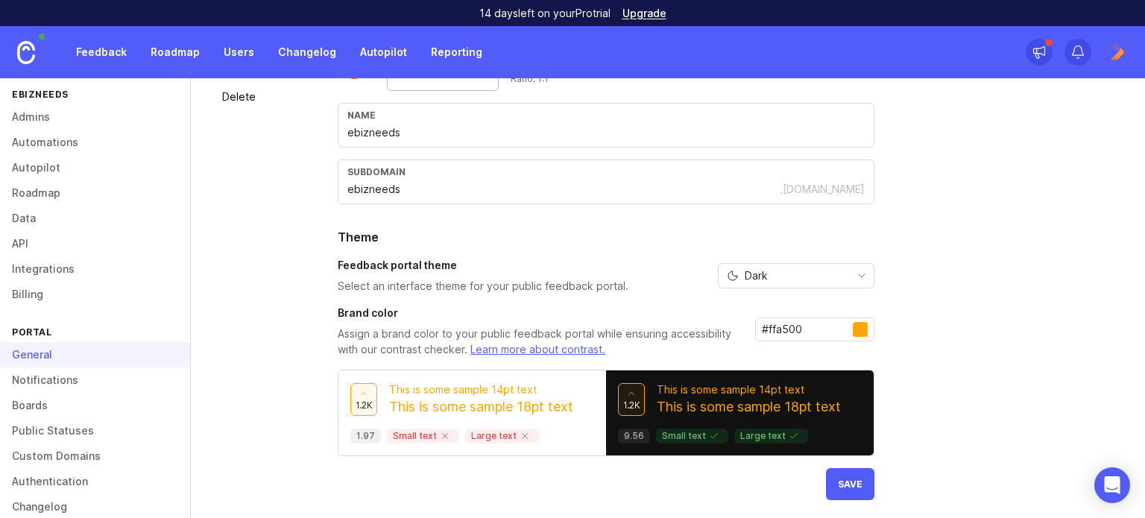
scroll to position [176, 0]
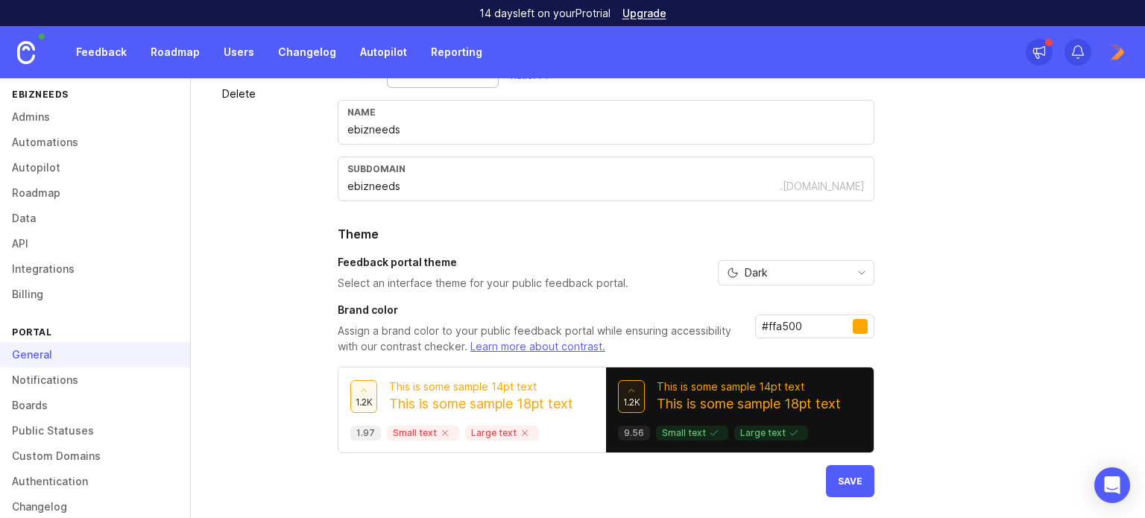
click at [859, 477] on span "Save" at bounding box center [850, 481] width 25 height 11
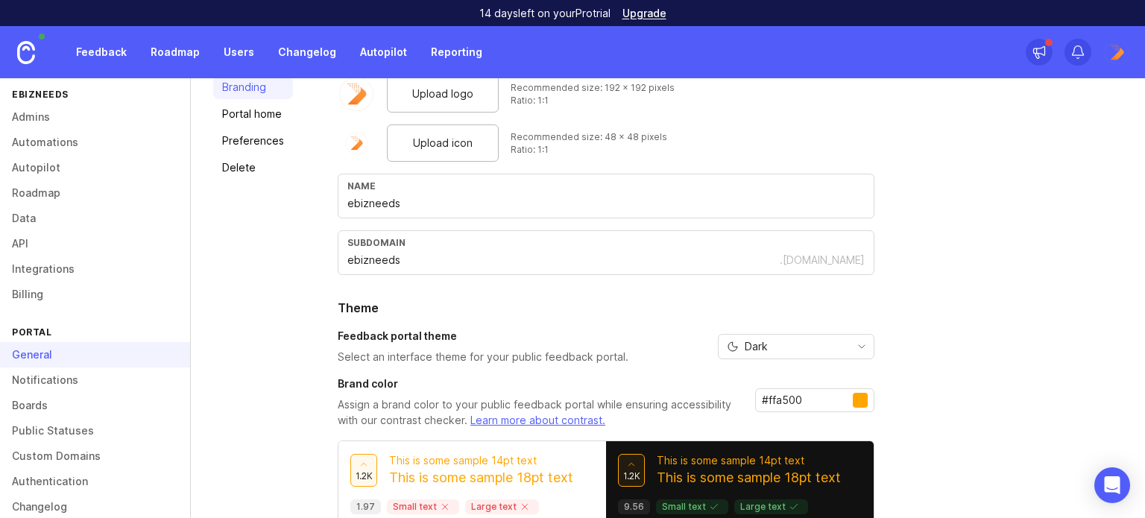
scroll to position [0, 0]
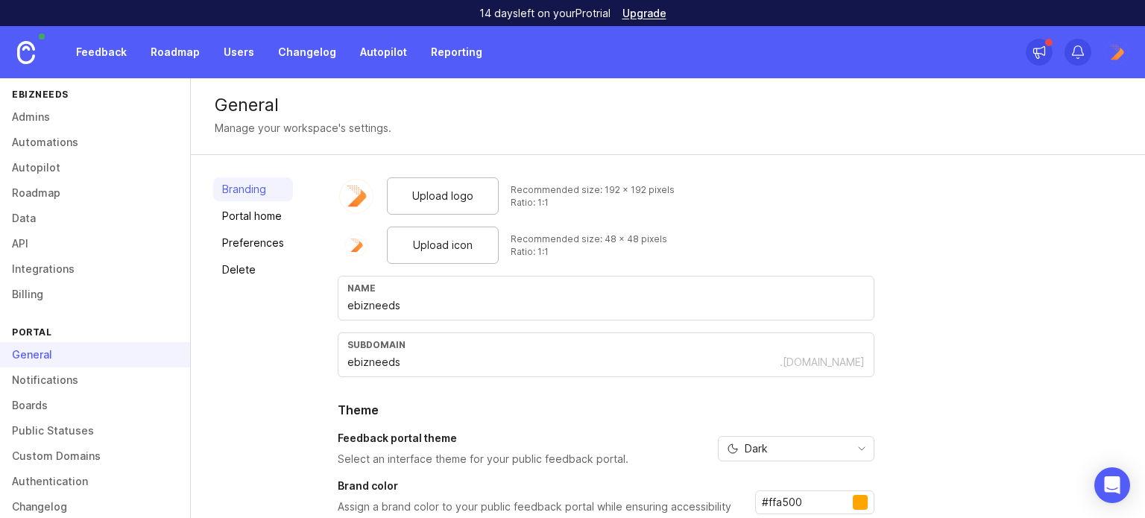
click at [18, 47] on img at bounding box center [26, 52] width 18 height 23
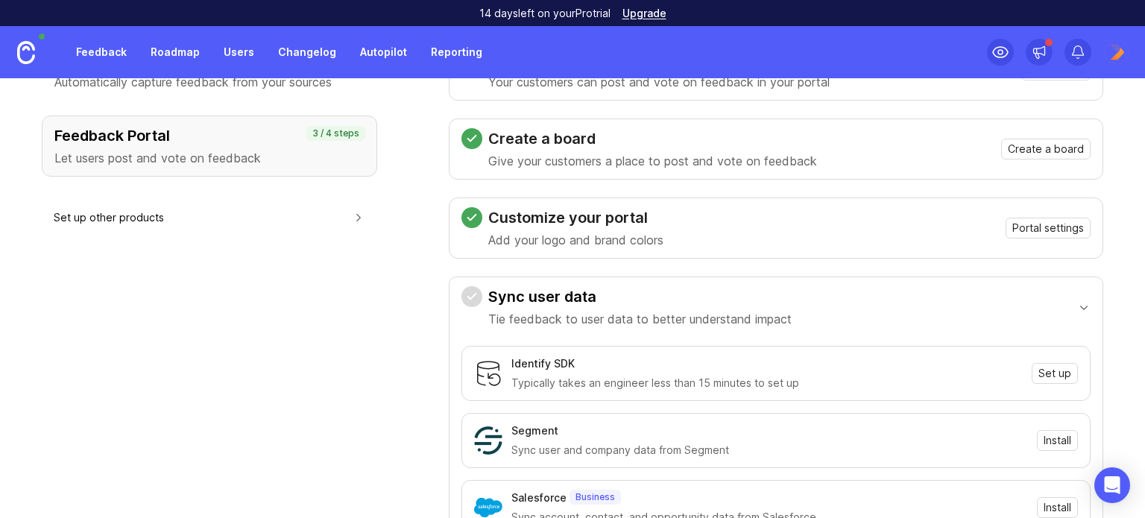
scroll to position [75, 0]
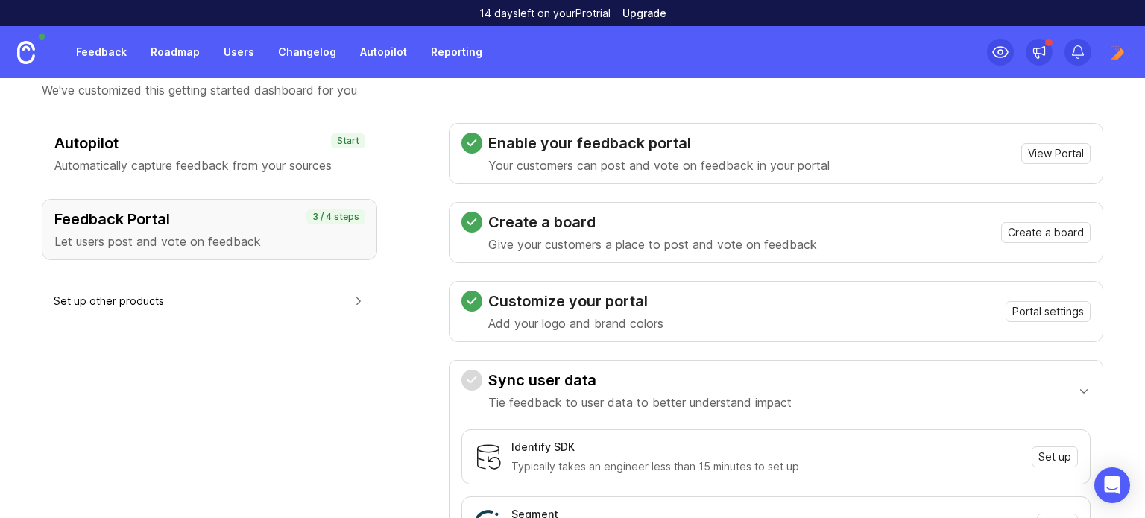
click at [149, 228] on h3 "Feedback Portal" at bounding box center [209, 219] width 310 height 21
click at [357, 298] on div "button" at bounding box center [358, 301] width 13 height 16
drag, startPoint x: 350, startPoint y: 345, endPoint x: 352, endPoint y: 272, distance: 73.1
click at [352, 272] on div "Autopilot Automatically capture feedback from your sources Start Feedback Porta…" at bounding box center [210, 499] width 336 height 752
click at [136, 228] on h3 "Feedback Portal" at bounding box center [209, 219] width 310 height 21
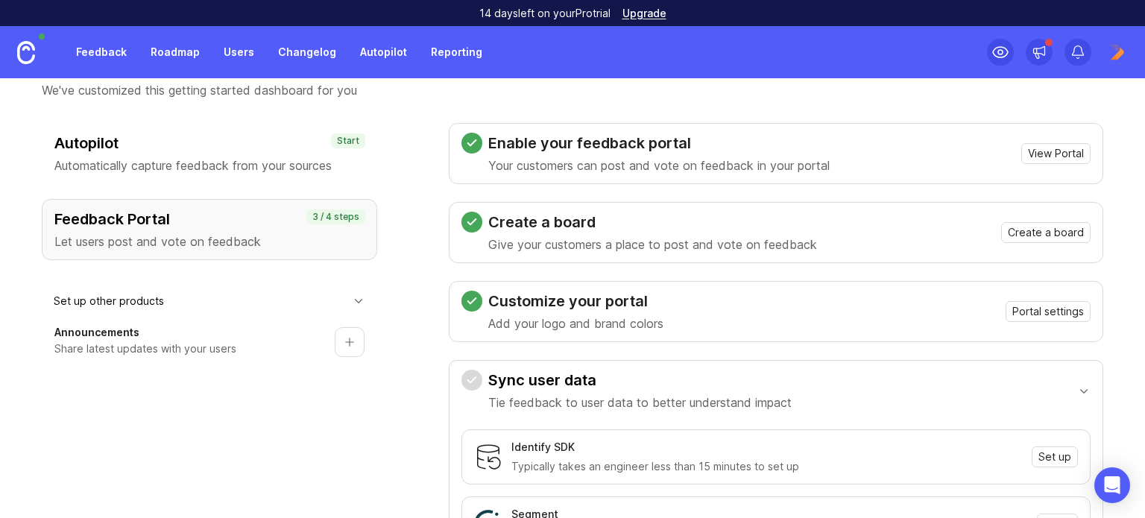
click at [136, 228] on h3 "Feedback Portal" at bounding box center [209, 219] width 310 height 21
click at [136, 223] on h3 "Feedback Portal" at bounding box center [209, 219] width 310 height 21
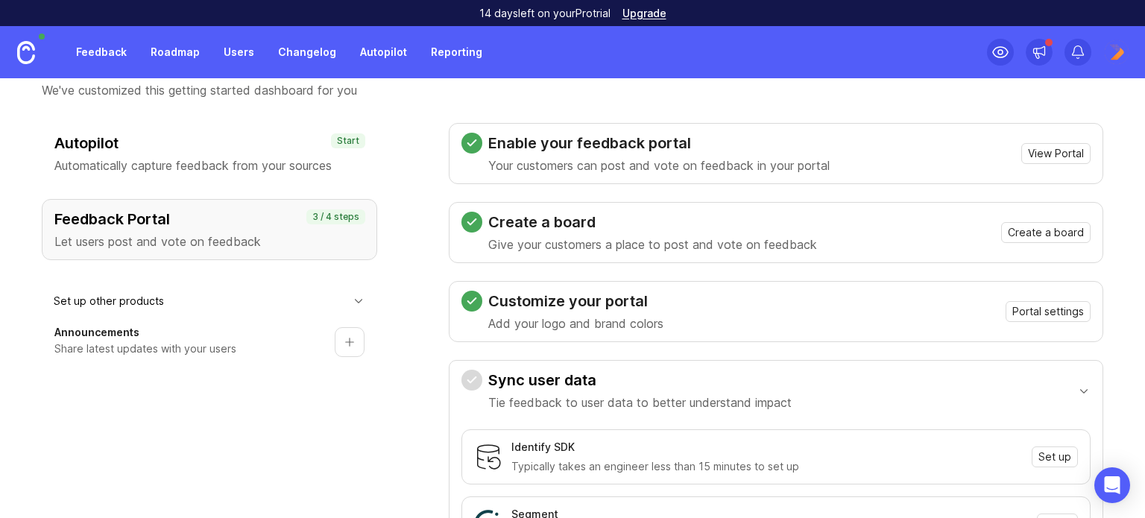
click at [172, 136] on h3 "Autopilot" at bounding box center [209, 143] width 310 height 21
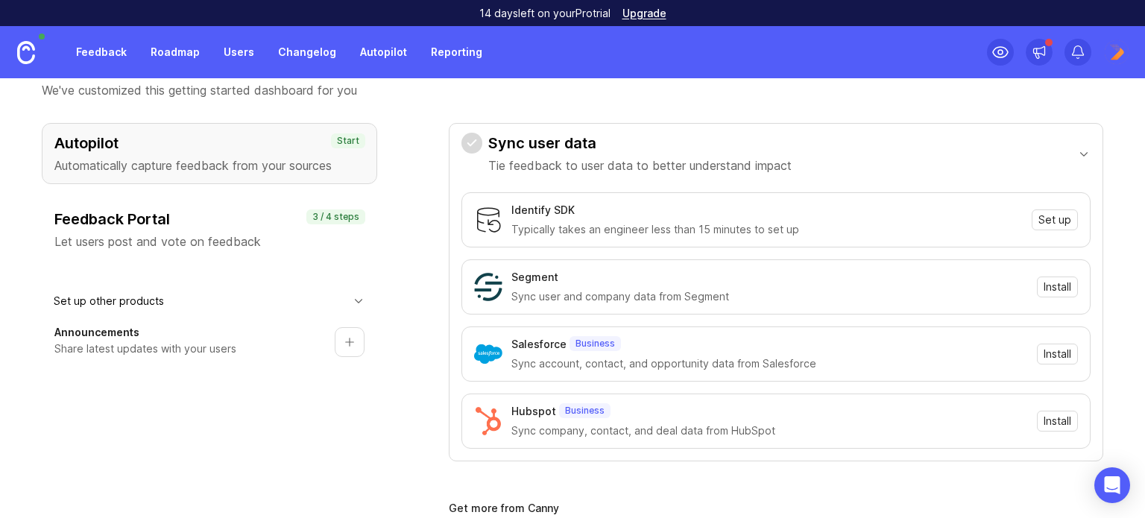
click at [147, 214] on h3 "Feedback Portal" at bounding box center [209, 219] width 310 height 21
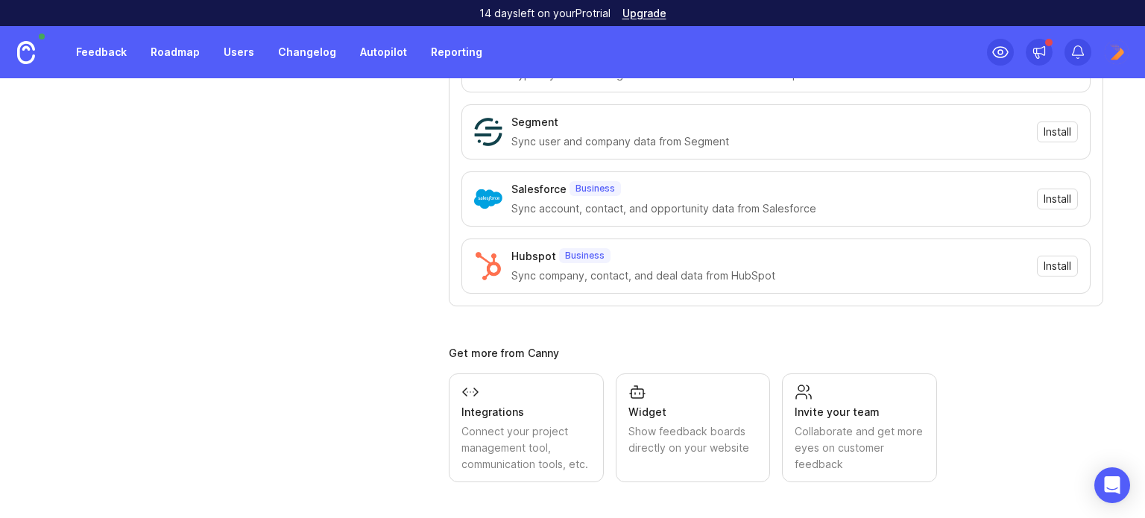
scroll to position [0, 0]
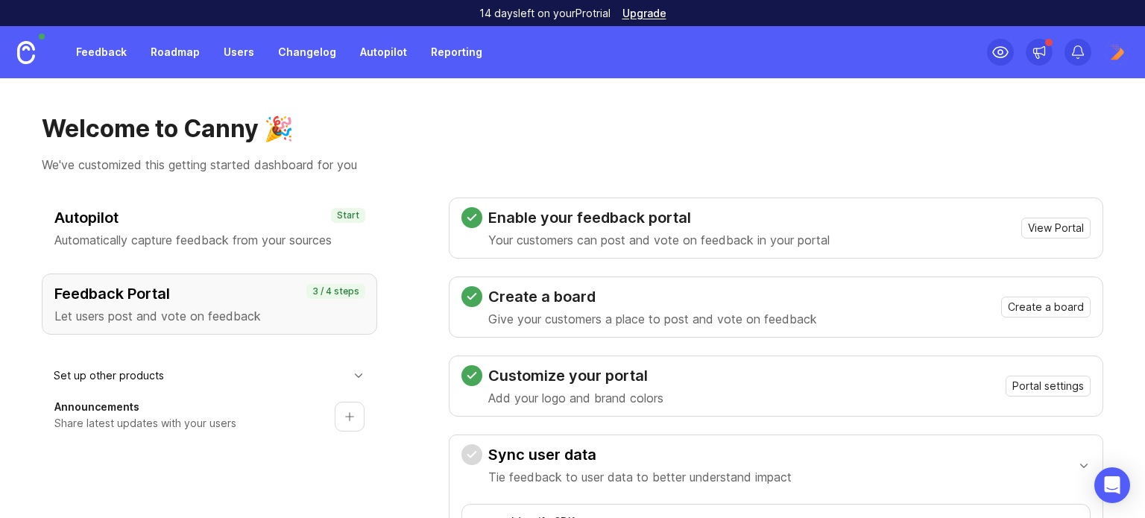
click at [98, 39] on link "Feedback" at bounding box center [101, 52] width 69 height 27
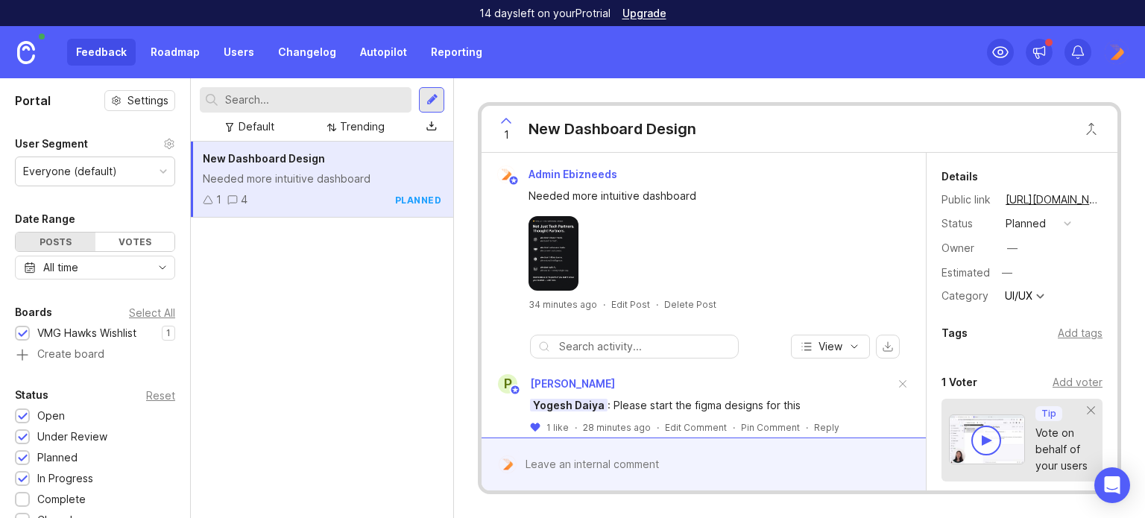
click at [104, 45] on div "Feedback Roadmap Users Changelog Autopilot Reporting" at bounding box center [279, 52] width 424 height 27
click at [421, 198] on div "planned" at bounding box center [418, 200] width 47 height 13
drag, startPoint x: 1018, startPoint y: 223, endPoint x: 1047, endPoint y: 280, distance: 64.4
click at [1019, 222] on div "planned" at bounding box center [1026, 224] width 40 height 16
drag, startPoint x: 1034, startPoint y: 368, endPoint x: 1028, endPoint y: 380, distance: 13.0
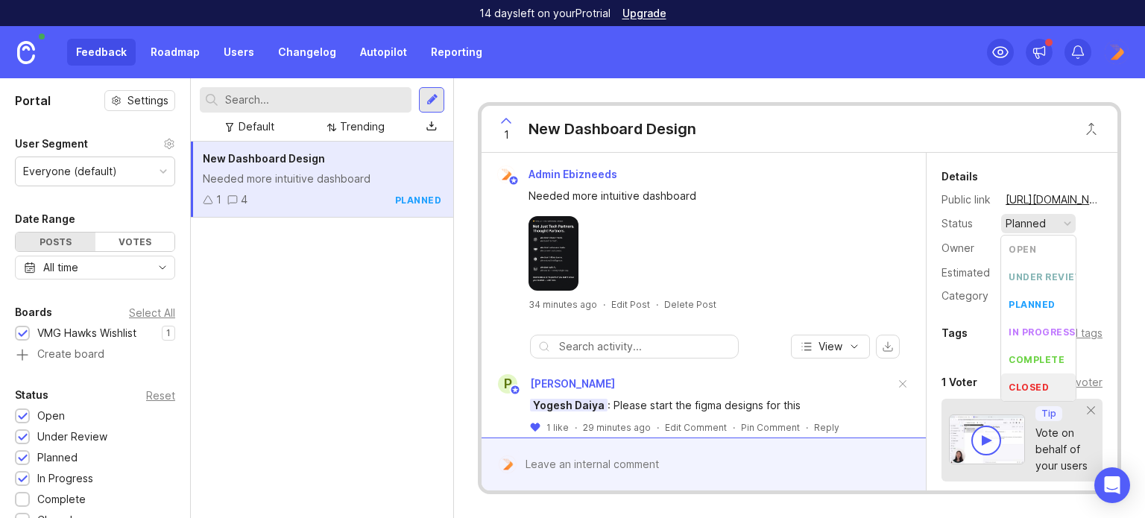
click at [1028, 380] on ul "open under review planned in progress complete closed" at bounding box center [1039, 319] width 75 height 166
click at [1028, 380] on li "closed" at bounding box center [1039, 388] width 75 height 28
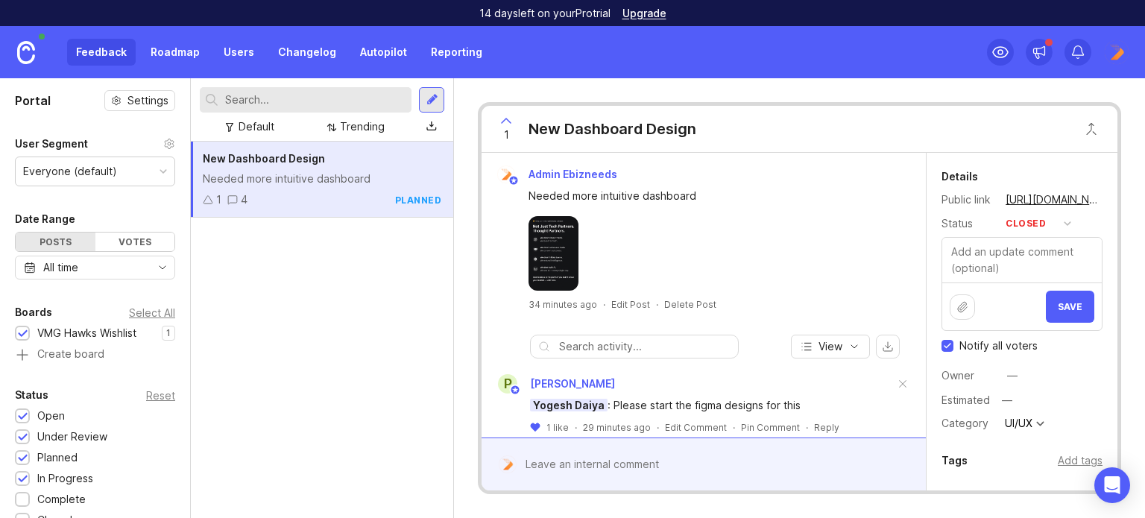
click at [1046, 308] on button "Save" at bounding box center [1070, 307] width 48 height 32
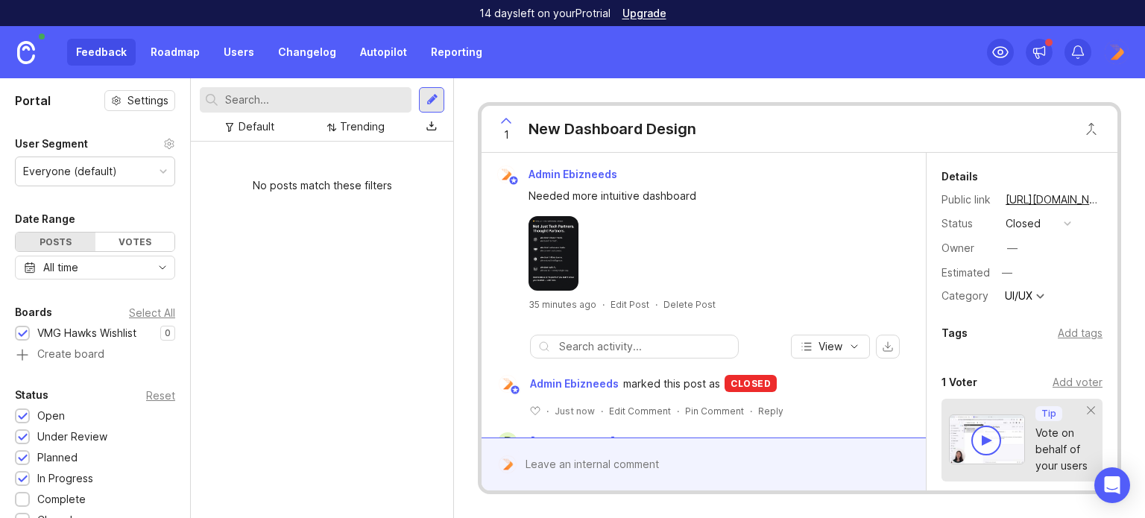
click at [503, 120] on icon at bounding box center [506, 121] width 18 height 18
click at [430, 98] on div at bounding box center [433, 99] width 12 height 13
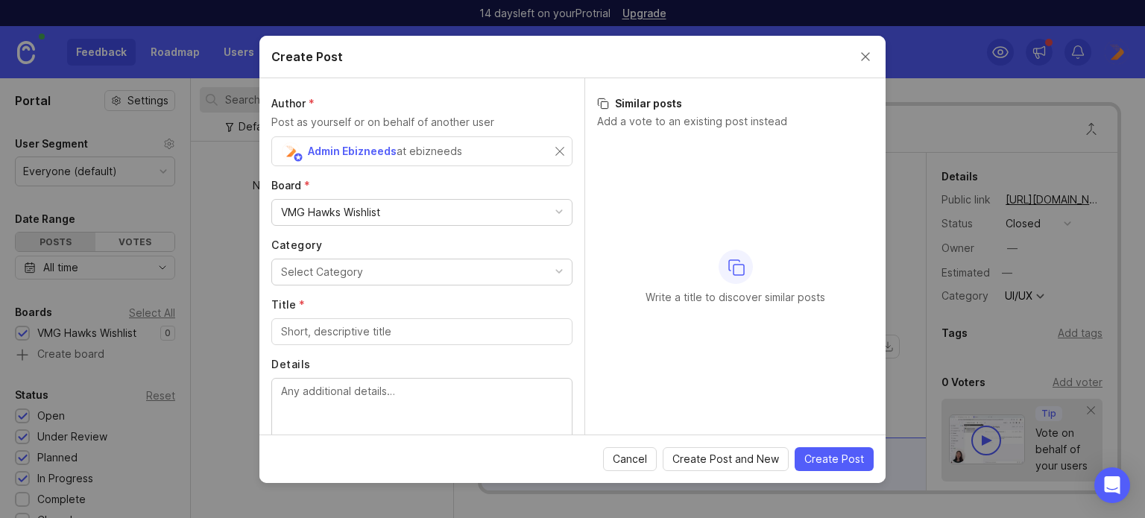
click at [866, 49] on button "Close create post modal" at bounding box center [866, 56] width 16 height 16
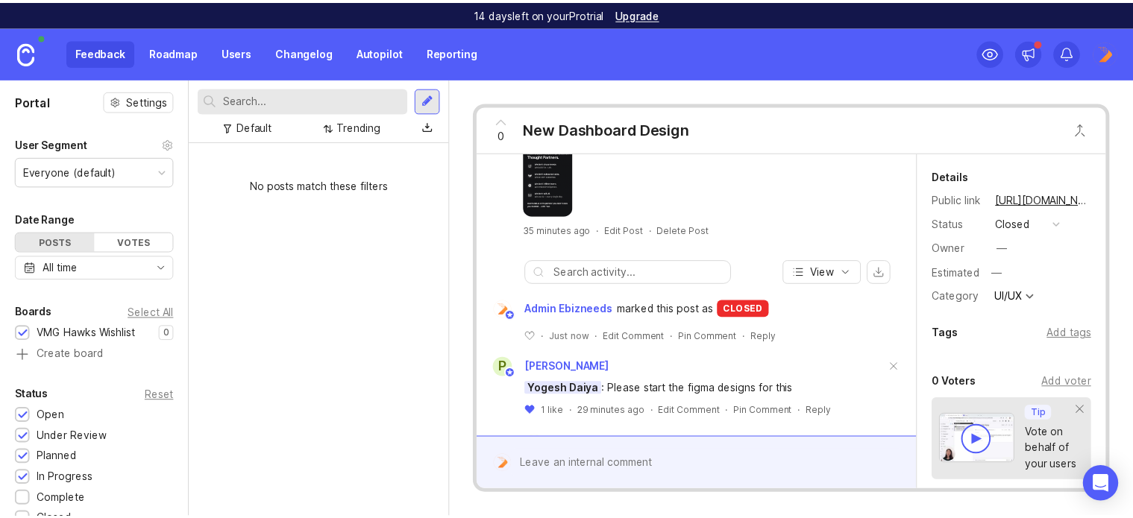
scroll to position [271, 0]
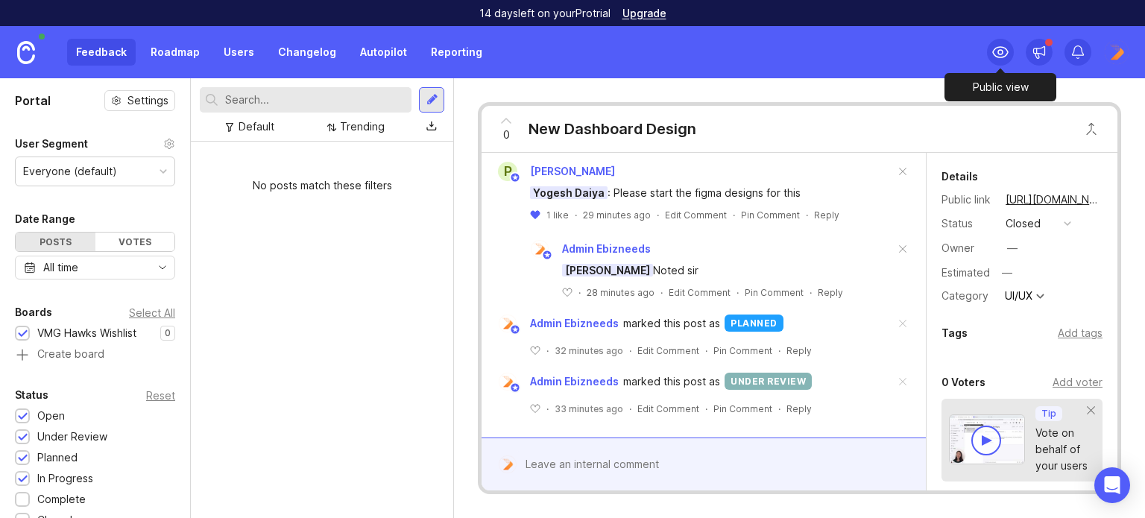
click at [996, 58] on icon at bounding box center [1001, 52] width 18 height 18
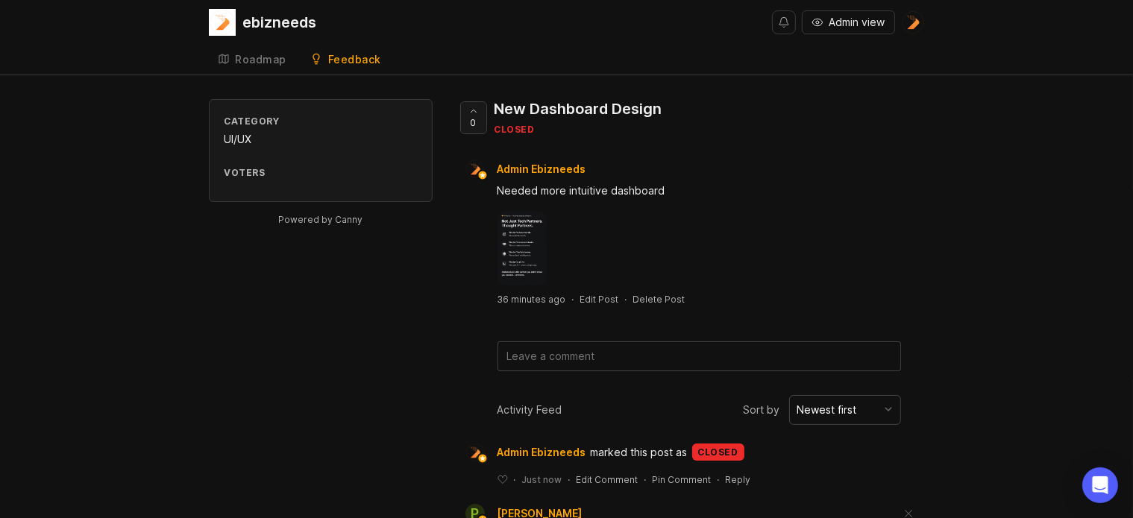
click at [472, 113] on icon at bounding box center [473, 111] width 10 height 10
click at [528, 164] on span "Admin Ebizneeds" at bounding box center [541, 169] width 89 height 13
click at [650, 298] on div "Delete Post" at bounding box center [659, 299] width 52 height 13
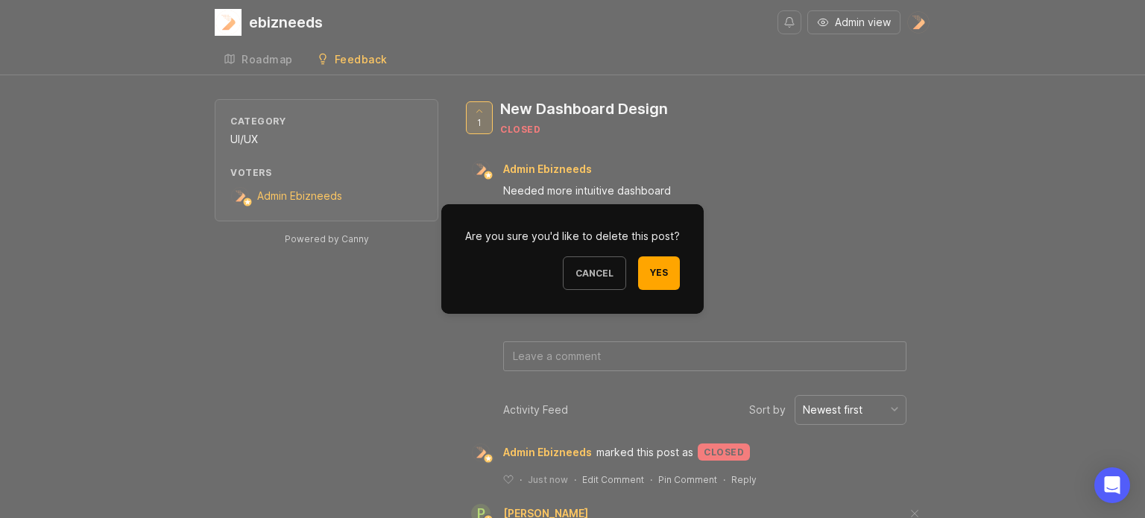
click at [655, 277] on button "Yes" at bounding box center [659, 274] width 42 height 34
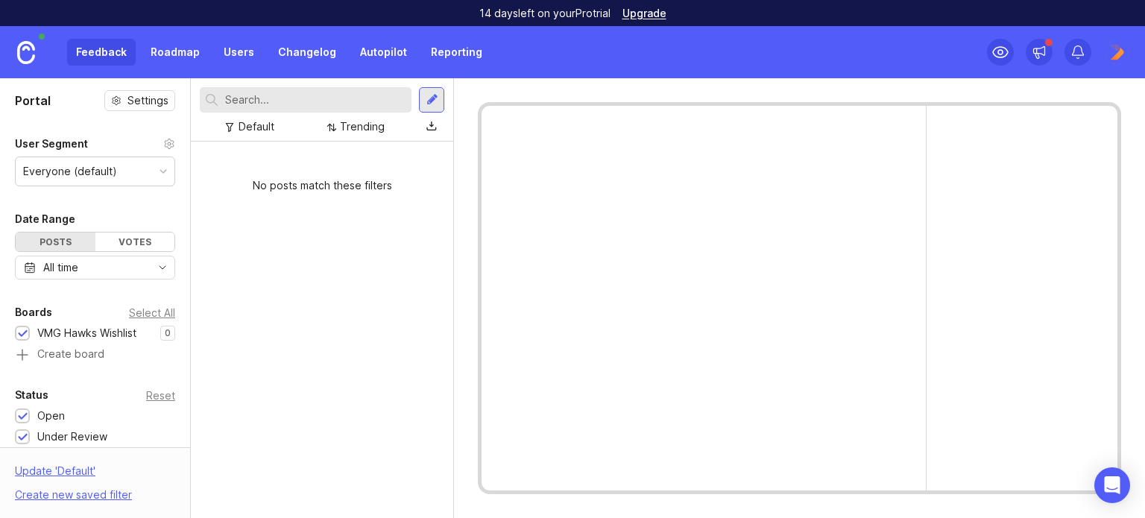
click at [1119, 50] on img at bounding box center [1117, 52] width 27 height 27
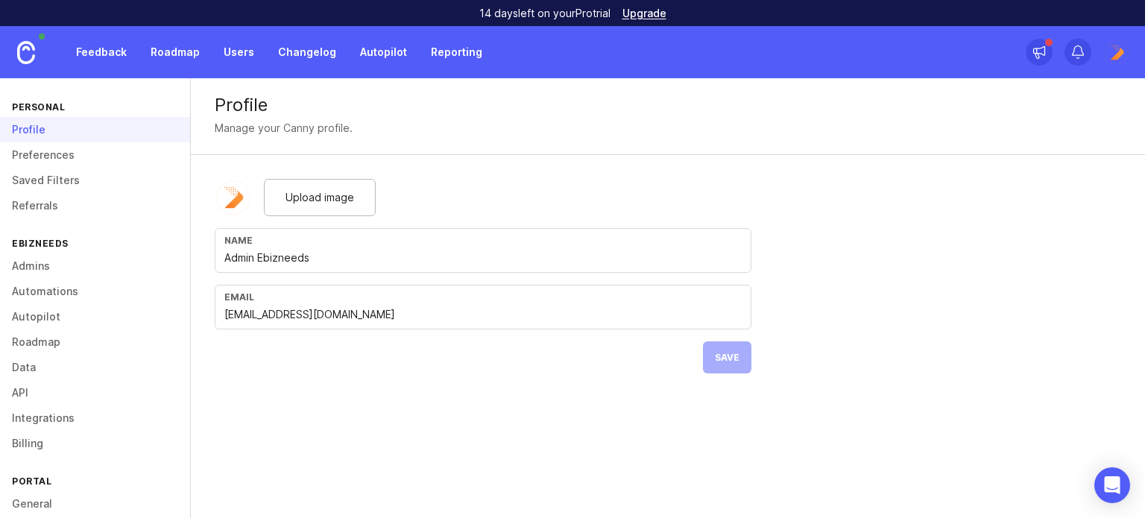
click at [43, 163] on link "Preferences" at bounding box center [95, 154] width 190 height 25
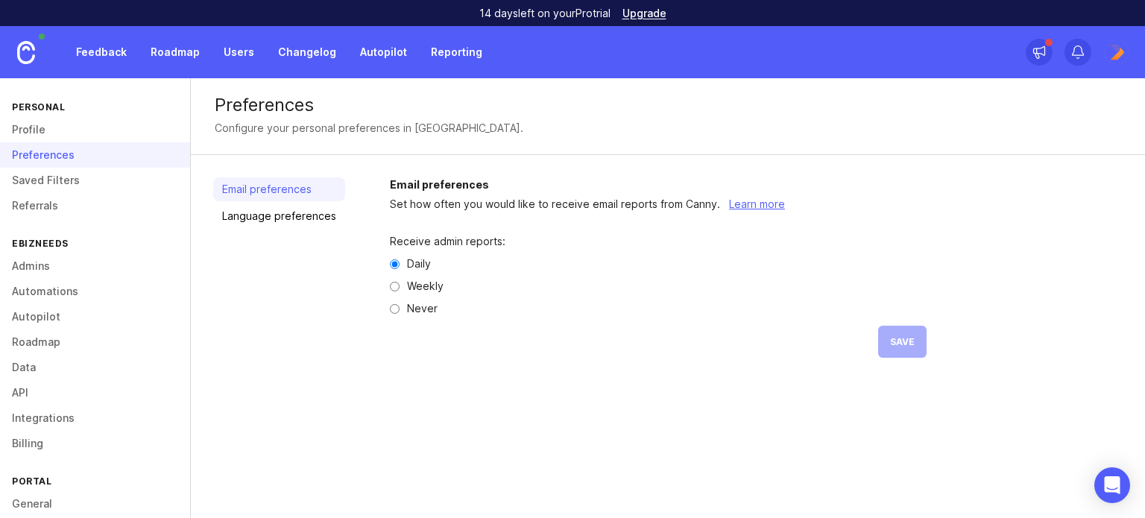
click at [36, 173] on link "Saved Filters" at bounding box center [95, 180] width 190 height 25
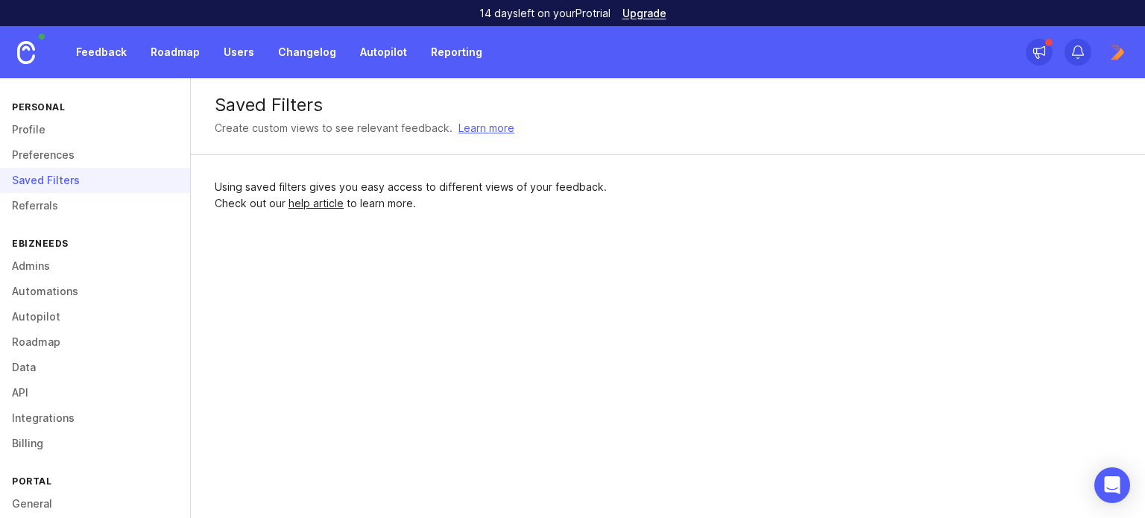
click at [30, 205] on link "Referrals" at bounding box center [95, 205] width 190 height 25
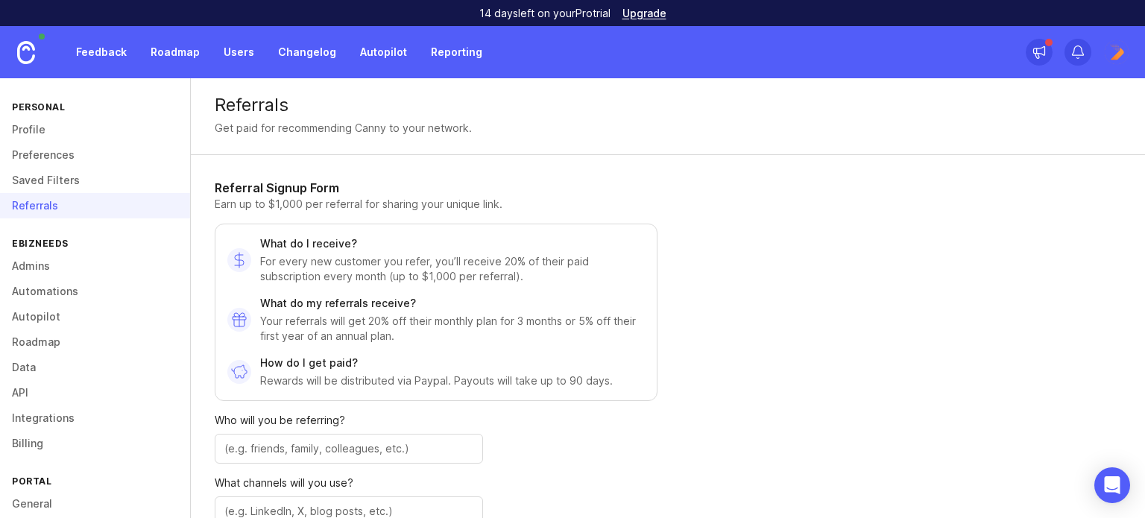
click at [16, 267] on link "Admins" at bounding box center [95, 266] width 190 height 25
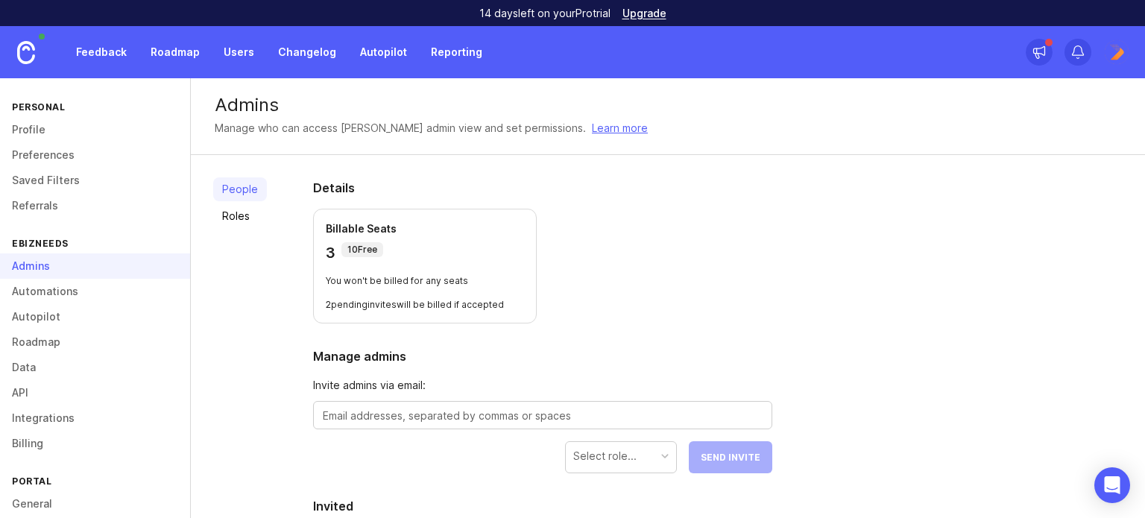
click at [37, 299] on link "Automations" at bounding box center [95, 291] width 190 height 25
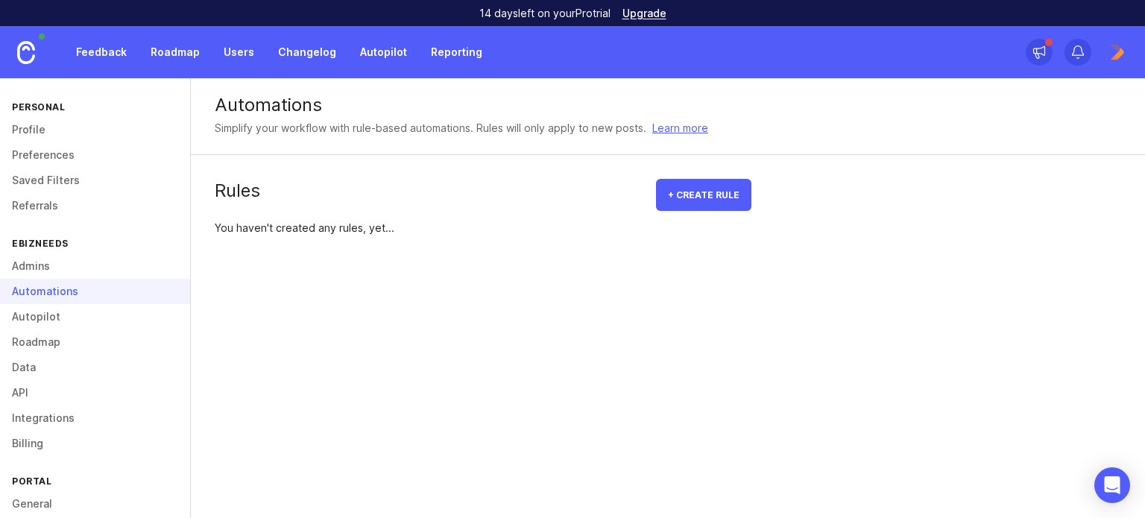
click at [41, 315] on link "Autopilot" at bounding box center [95, 316] width 190 height 25
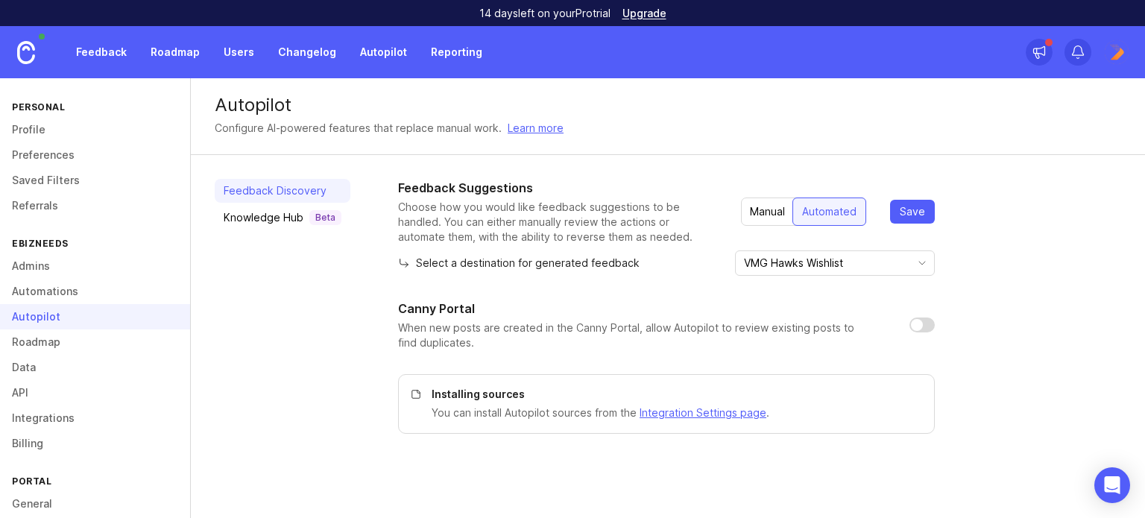
click at [43, 342] on link "Roadmap" at bounding box center [95, 342] width 190 height 25
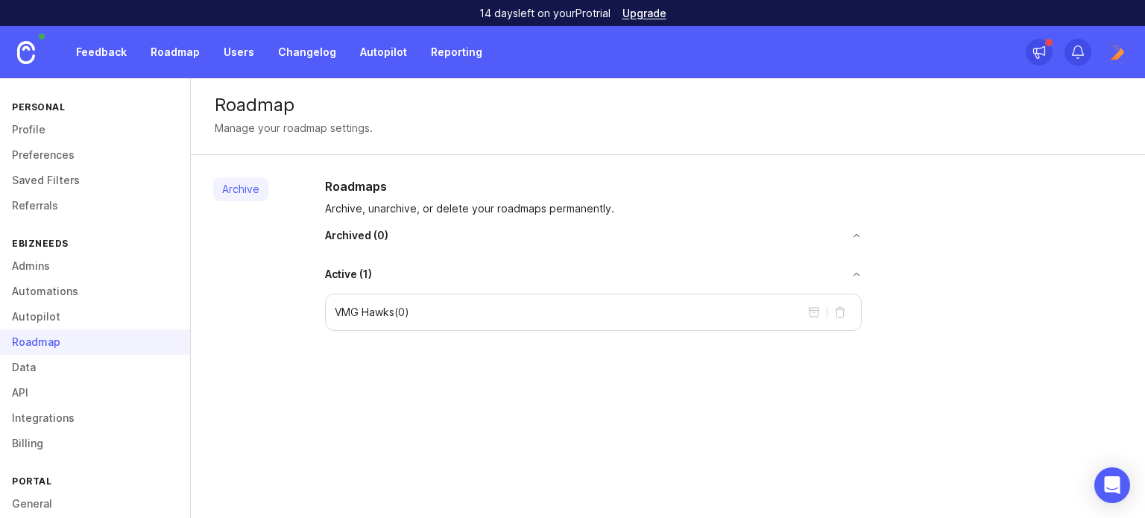
click at [42, 286] on link "Automations" at bounding box center [95, 291] width 190 height 25
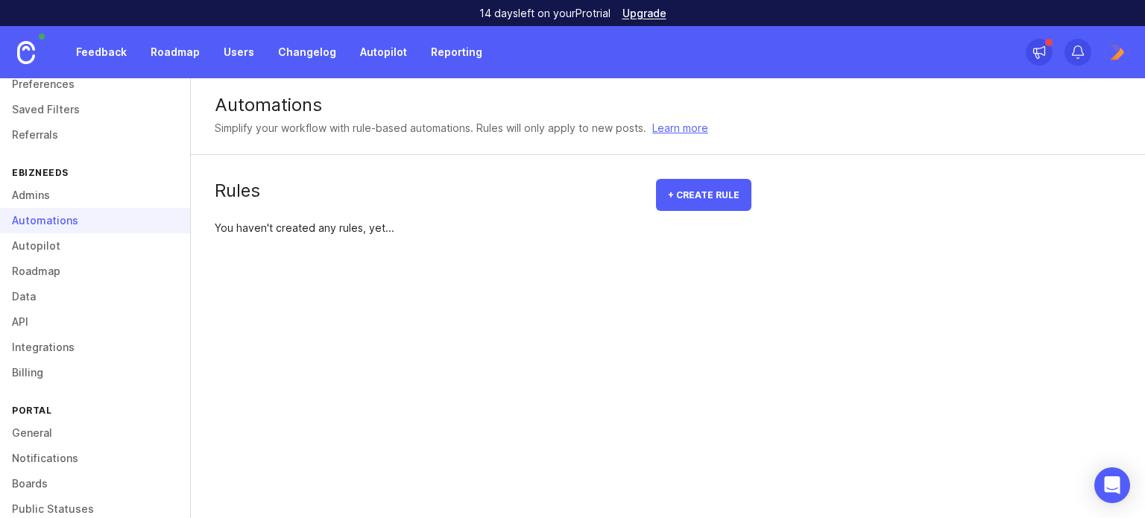
scroll to position [169, 0]
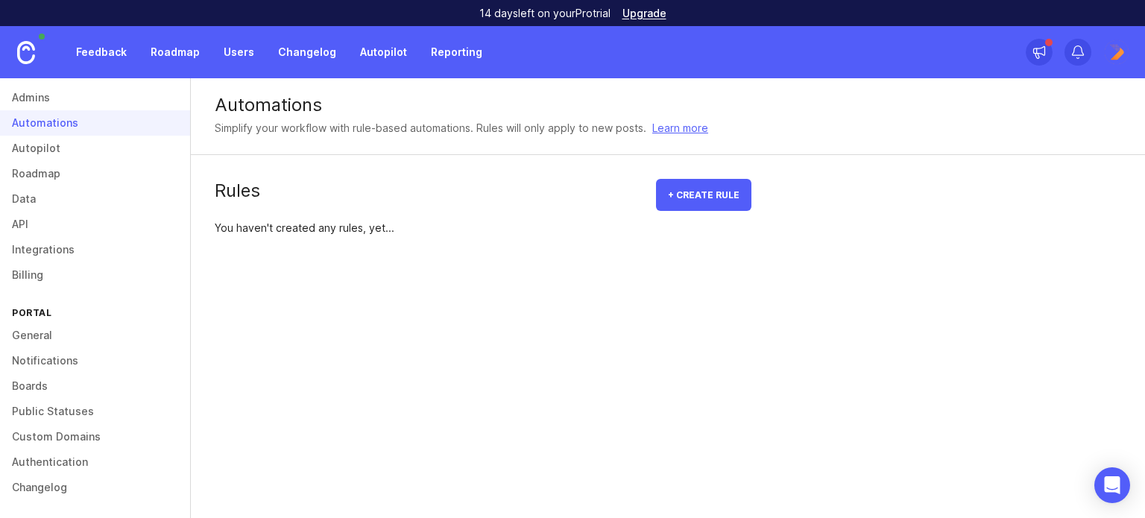
click at [30, 388] on link "Boards" at bounding box center [95, 386] width 190 height 25
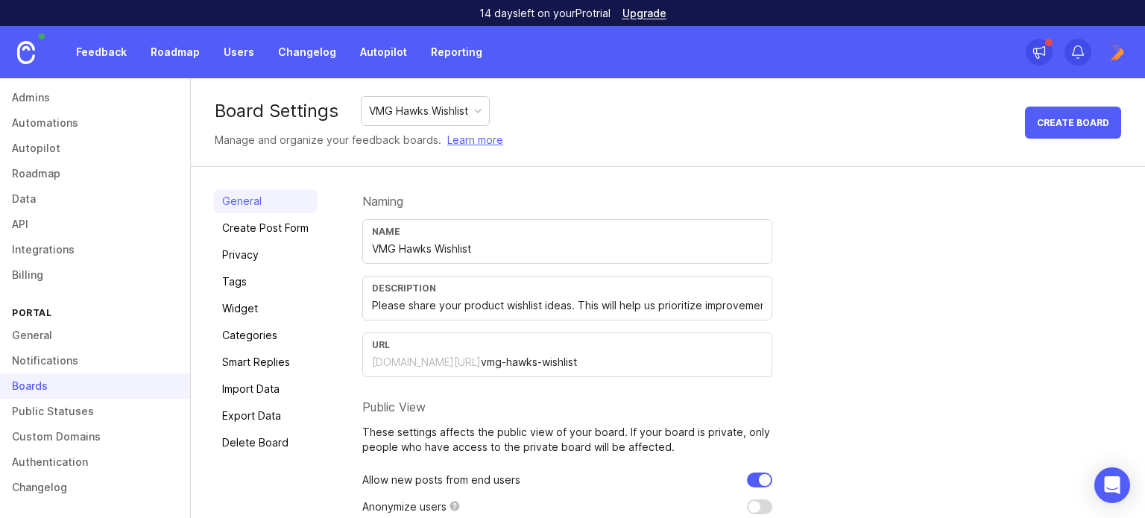
click at [240, 336] on link "Categories" at bounding box center [265, 336] width 104 height 24
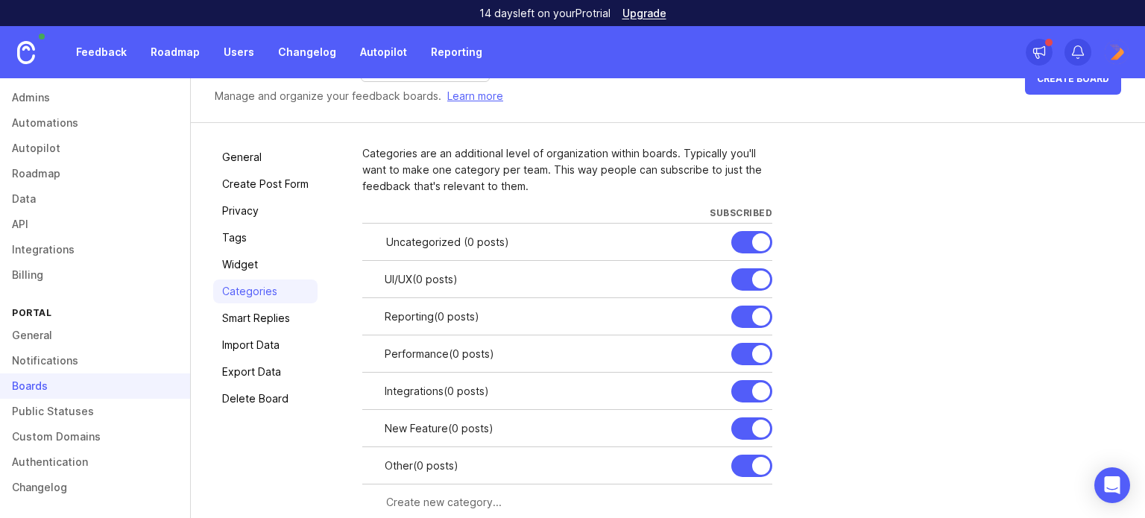
scroll to position [68, 0]
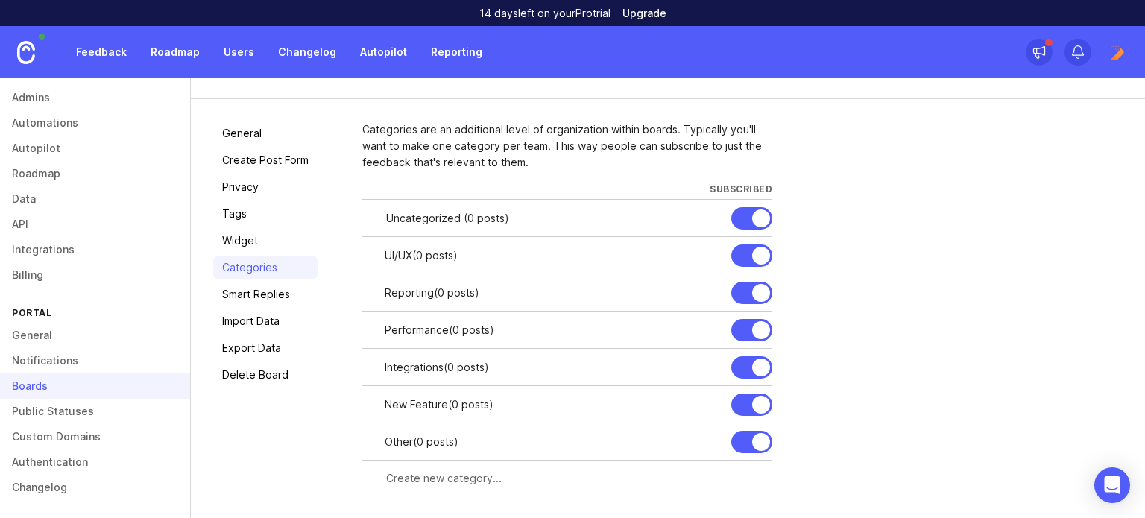
click at [750, 221] on div at bounding box center [752, 218] width 41 height 22
click at [755, 217] on div at bounding box center [761, 219] width 18 height 18
click at [0, 0] on div at bounding box center [0, 0] width 0 height 0
click at [483, 253] on input "UI/UX" at bounding box center [501, 256] width 232 height 16
drag, startPoint x: 416, startPoint y: 259, endPoint x: 299, endPoint y: 247, distance: 117.7
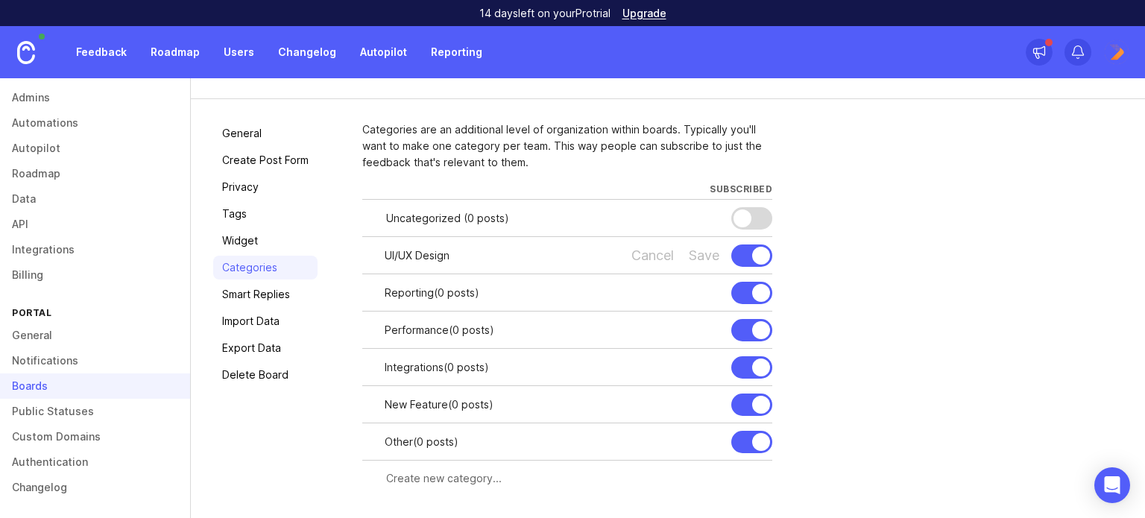
click at [299, 247] on div "General Create Post Form Privacy Tags Widget Categories Smart Replies Import Da…" at bounding box center [668, 309] width 955 height 420
type input "Design"
click at [886, 330] on div "Categories are an additional level of organization within boards. Typically you…" at bounding box center [742, 309] width 761 height 375
click at [258, 420] on div "General Create Post Form Privacy Tags Widget Categories Smart Replies Import Da…" at bounding box center [265, 309] width 104 height 375
click at [690, 256] on div "Save" at bounding box center [704, 256] width 31 height 16
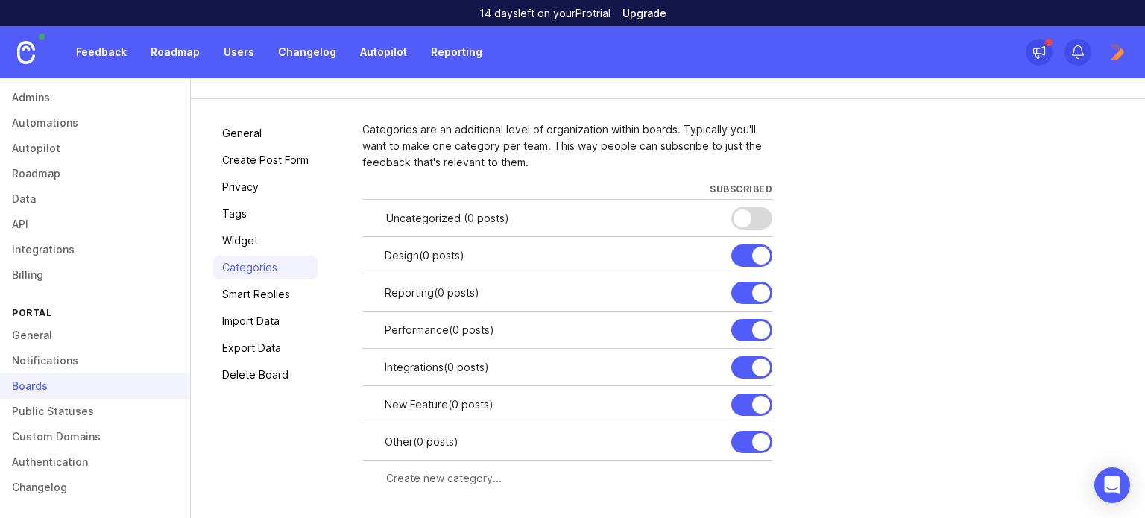
click at [408, 445] on div "Other ( 0 posts )" at bounding box center [552, 442] width 335 height 16
click at [0, 0] on div at bounding box center [0, 0] width 0 height 0
type input "Others"
click at [714, 444] on div "Save" at bounding box center [704, 442] width 31 height 16
click at [1109, 51] on img at bounding box center [1117, 52] width 27 height 27
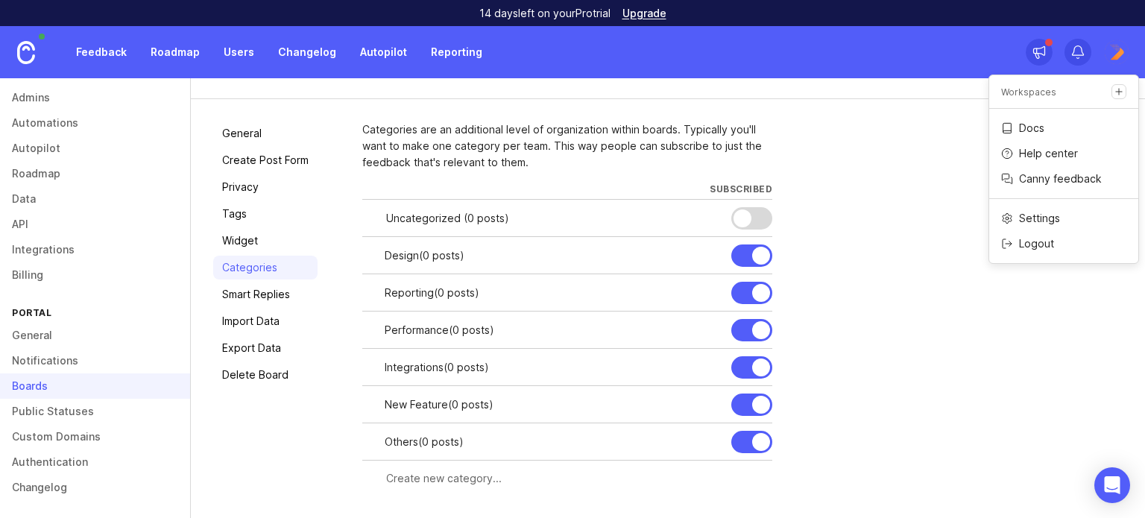
click at [1109, 51] on img at bounding box center [1117, 52] width 27 height 27
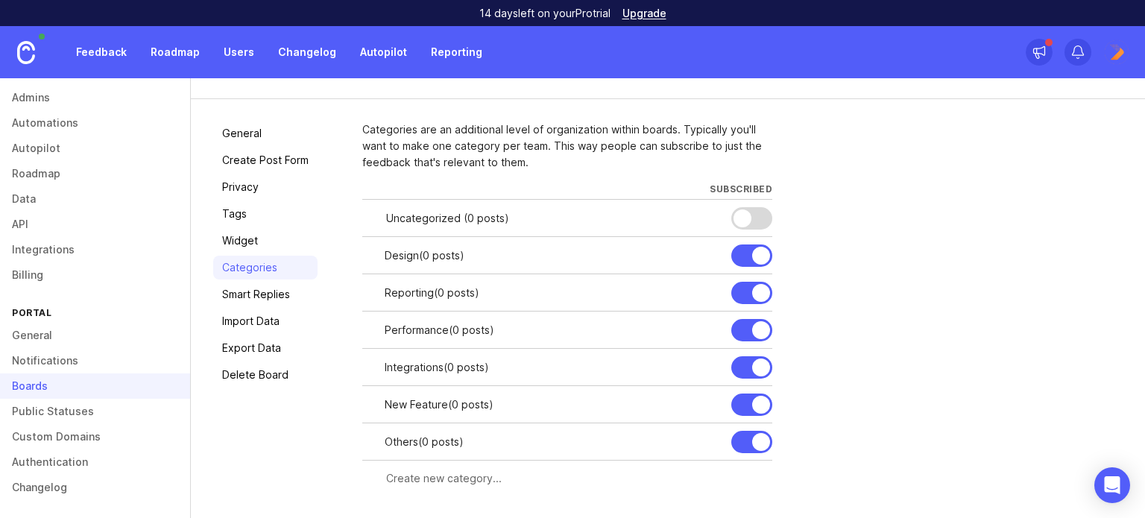
drag, startPoint x: 35, startPoint y: 48, endPoint x: 72, endPoint y: 55, distance: 37.3
click at [36, 48] on link at bounding box center [26, 52] width 52 height 52
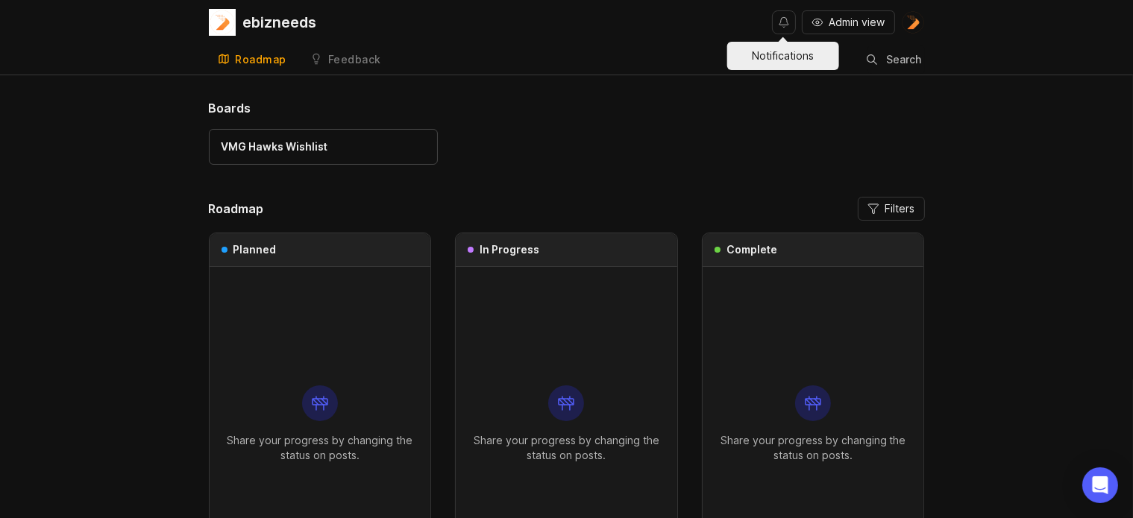
click at [785, 17] on button "Notifications" at bounding box center [784, 22] width 24 height 24
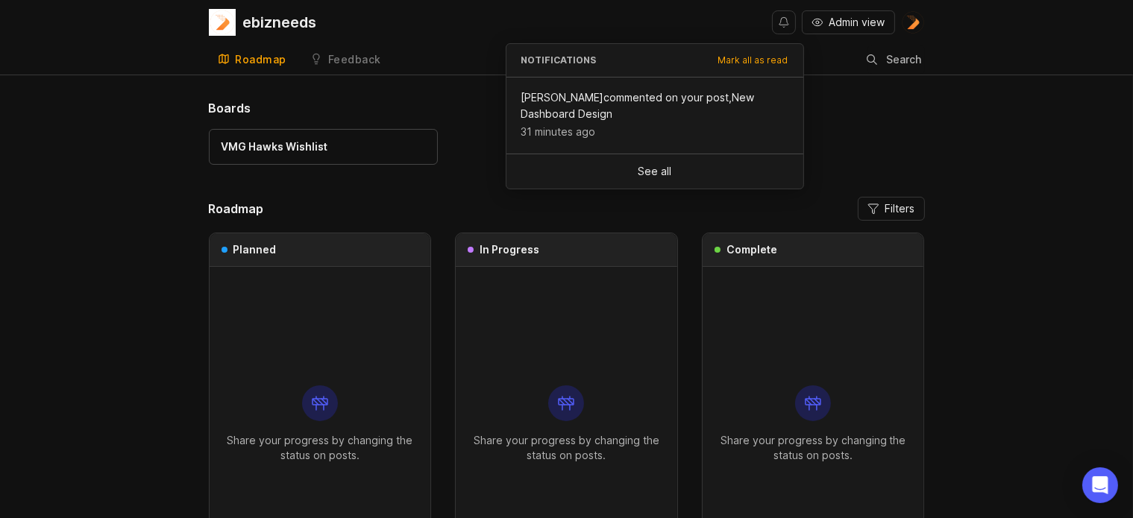
click at [785, 17] on button "Notifications" at bounding box center [784, 22] width 24 height 24
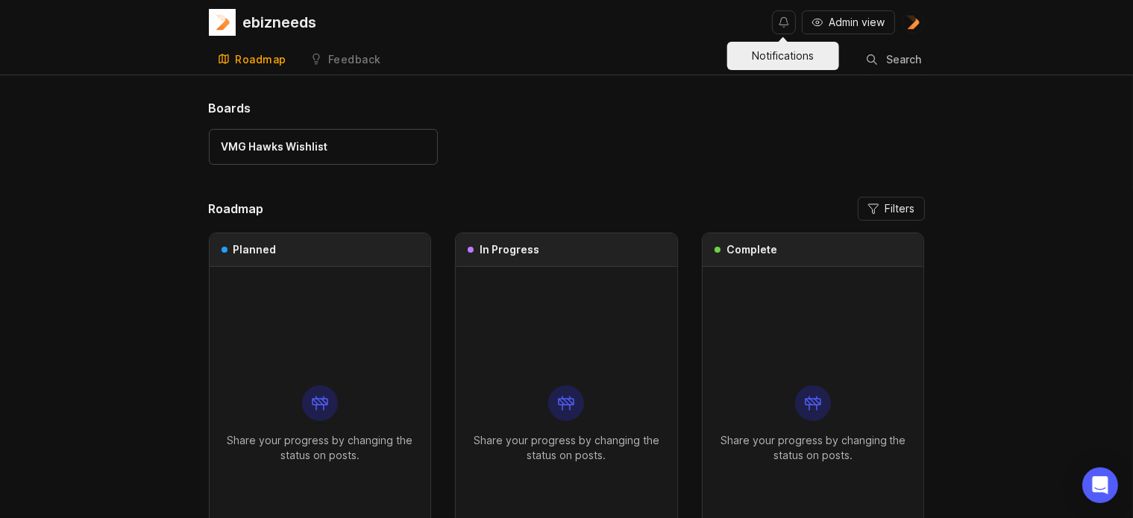
click at [785, 17] on button "Notifications" at bounding box center [784, 22] width 24 height 24
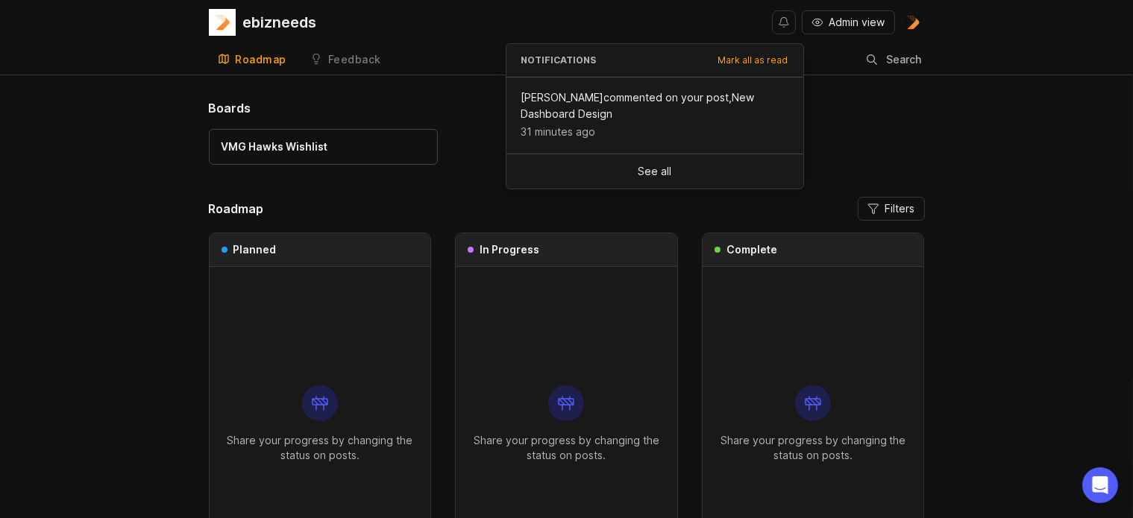
click at [785, 17] on button "Notifications" at bounding box center [784, 22] width 24 height 24
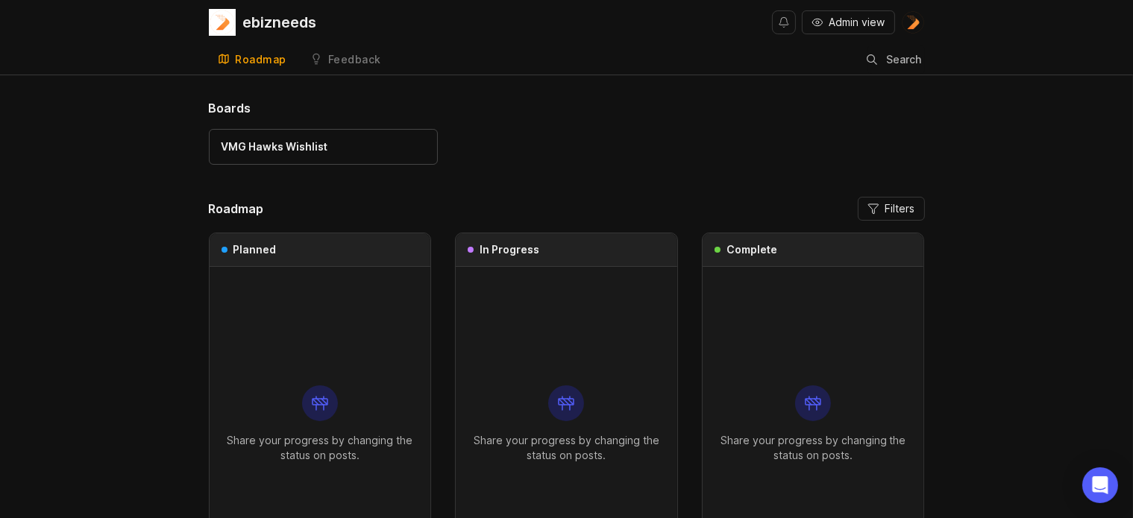
click at [367, 66] on link "Feedback" at bounding box center [345, 60] width 89 height 31
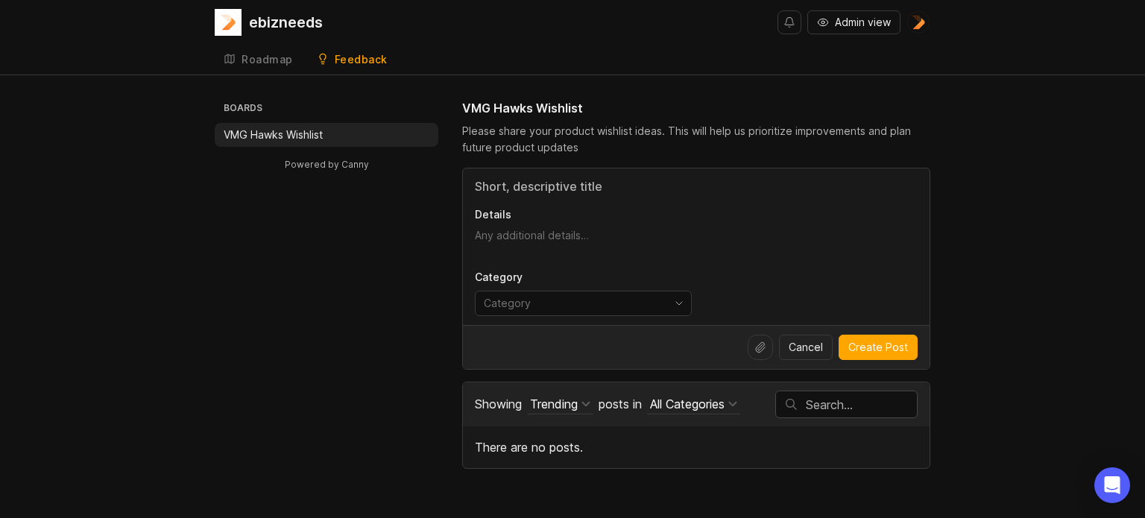
click at [641, 306] on input "toggle menu" at bounding box center [575, 303] width 182 height 16
click at [627, 189] on input "Title" at bounding box center [696, 186] width 443 height 18
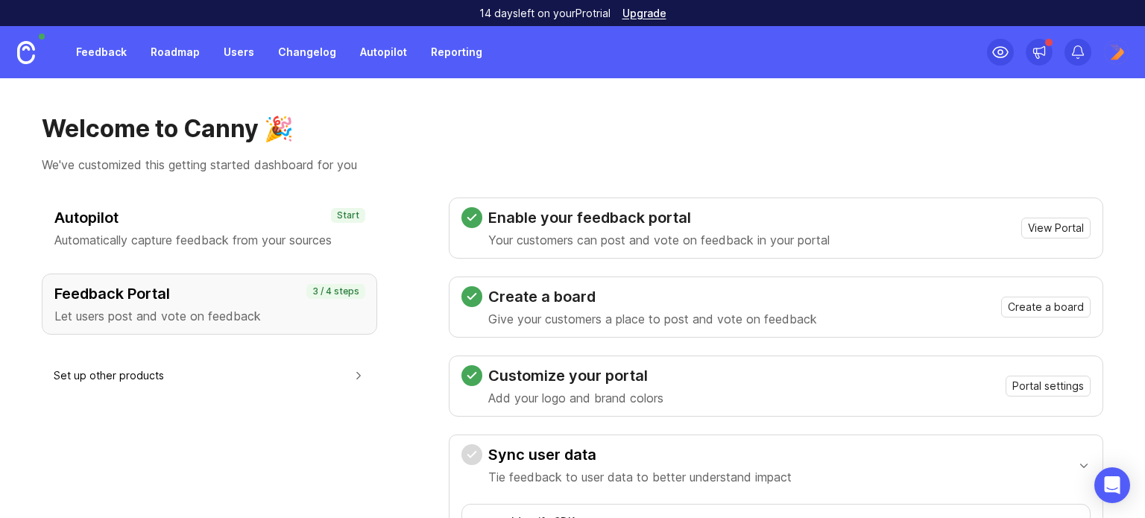
click at [1111, 51] on img at bounding box center [1117, 52] width 27 height 27
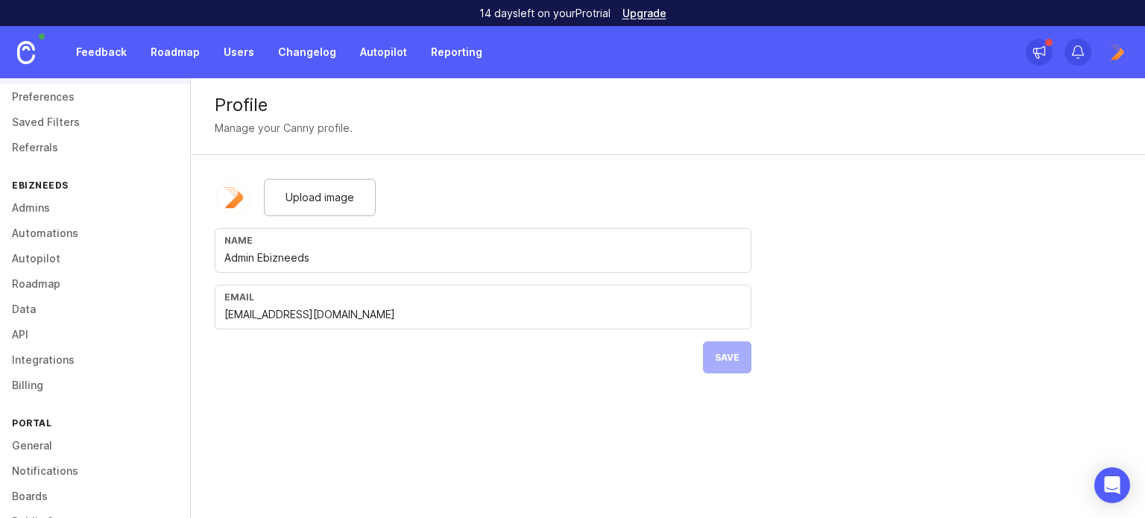
scroll to position [149, 0]
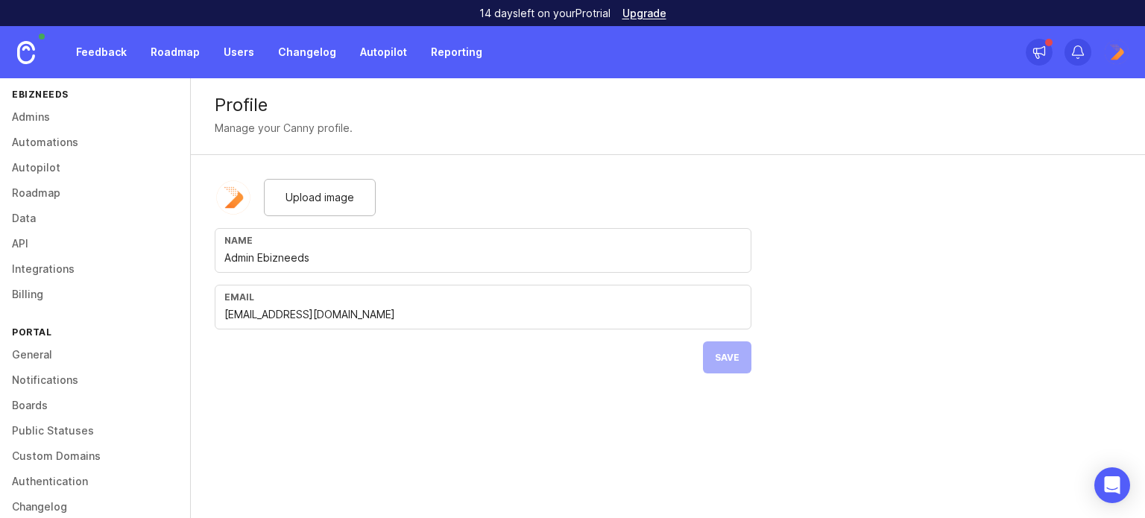
click at [44, 395] on link "Boards" at bounding box center [95, 405] width 190 height 25
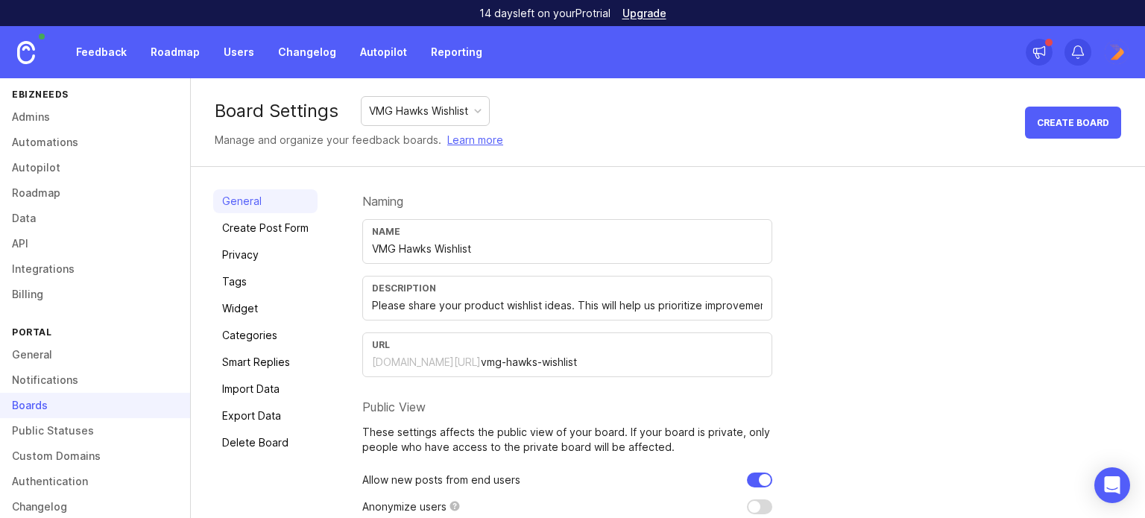
click at [262, 325] on link "Categories" at bounding box center [265, 336] width 104 height 24
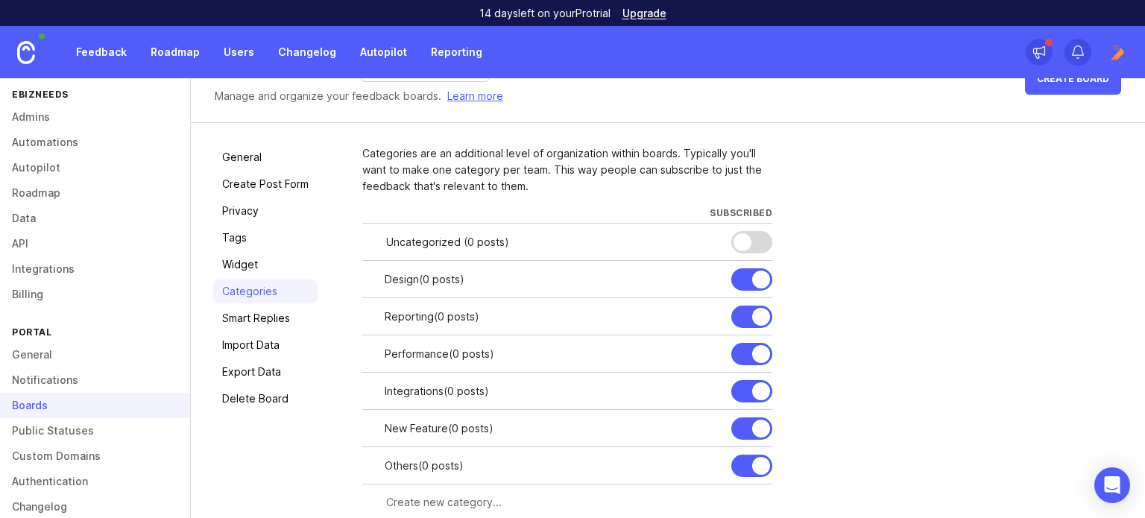
scroll to position [68, 0]
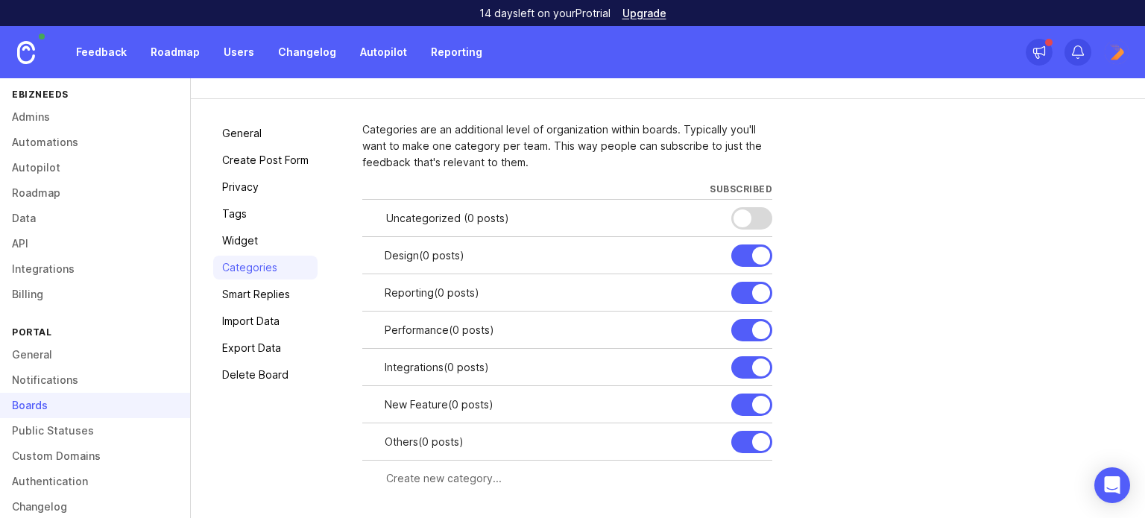
click at [396, 227] on div "Uncategorized ( 0 posts )" at bounding box center [567, 218] width 410 height 37
click at [398, 225] on div "Uncategorized ( 0 posts )" at bounding box center [552, 218] width 333 height 16
click at [449, 213] on div "Uncategorized ( 0 posts )" at bounding box center [552, 218] width 333 height 16
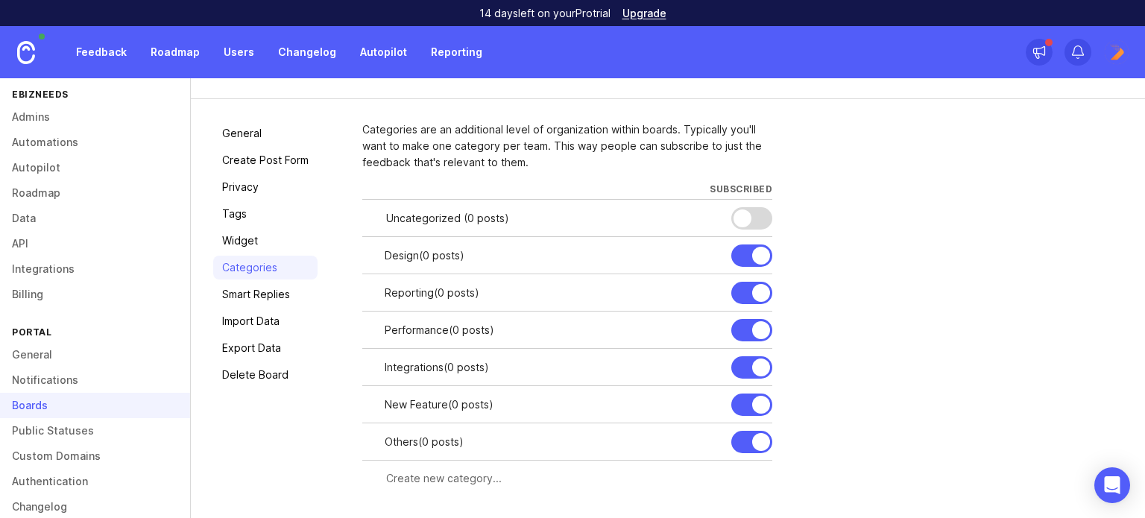
click at [449, 213] on div "Uncategorized ( 0 posts )" at bounding box center [552, 218] width 333 height 16
click at [506, 213] on div "Uncategorized ( 0 posts )" at bounding box center [552, 218] width 333 height 16
drag, startPoint x: 506, startPoint y: 213, endPoint x: 582, endPoint y: 208, distance: 76.2
click at [507, 212] on div "Uncategorized ( 0 posts )" at bounding box center [552, 218] width 333 height 16
click at [588, 220] on div "Uncategorized ( 0 posts )" at bounding box center [552, 218] width 333 height 16
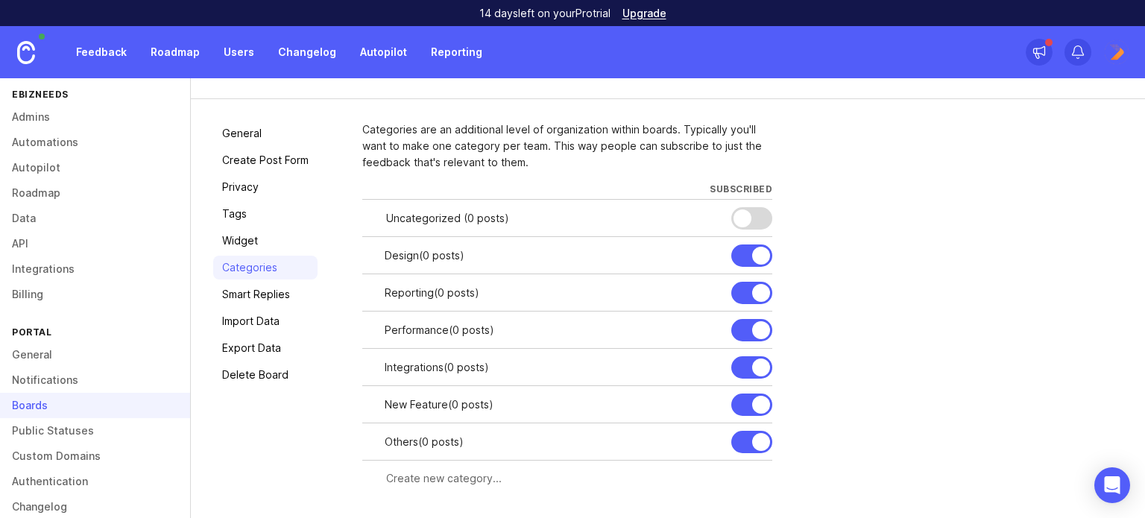
click at [588, 220] on div "Uncategorized ( 0 posts )" at bounding box center [552, 218] width 333 height 16
click at [747, 211] on div at bounding box center [743, 219] width 18 height 18
click at [749, 214] on div at bounding box center [752, 218] width 41 height 22
click at [749, 214] on div at bounding box center [743, 219] width 18 height 18
click at [601, 221] on div "Uncategorized ( 0 posts )" at bounding box center [552, 218] width 333 height 16
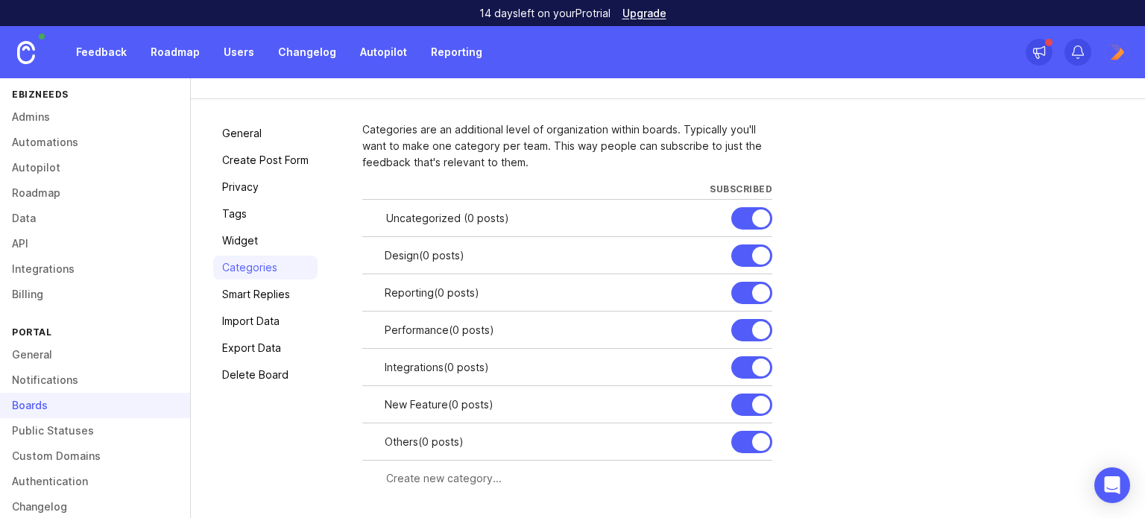
click at [601, 221] on div "Uncategorized ( 0 posts )" at bounding box center [552, 218] width 333 height 16
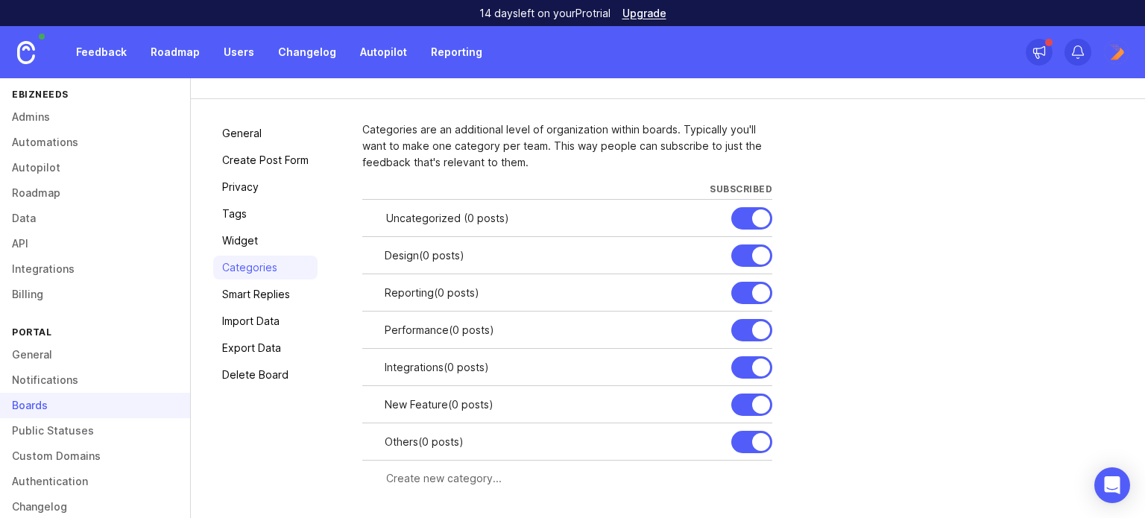
click at [662, 210] on div "Uncategorized ( 0 posts )" at bounding box center [552, 218] width 333 height 16
click at [676, 208] on div "Uncategorized ( 0 posts )" at bounding box center [567, 218] width 410 height 37
click at [677, 210] on div "Uncategorized ( 0 posts )" at bounding box center [567, 218] width 410 height 37
click at [431, 213] on div "Uncategorized ( 0 posts )" at bounding box center [552, 218] width 333 height 16
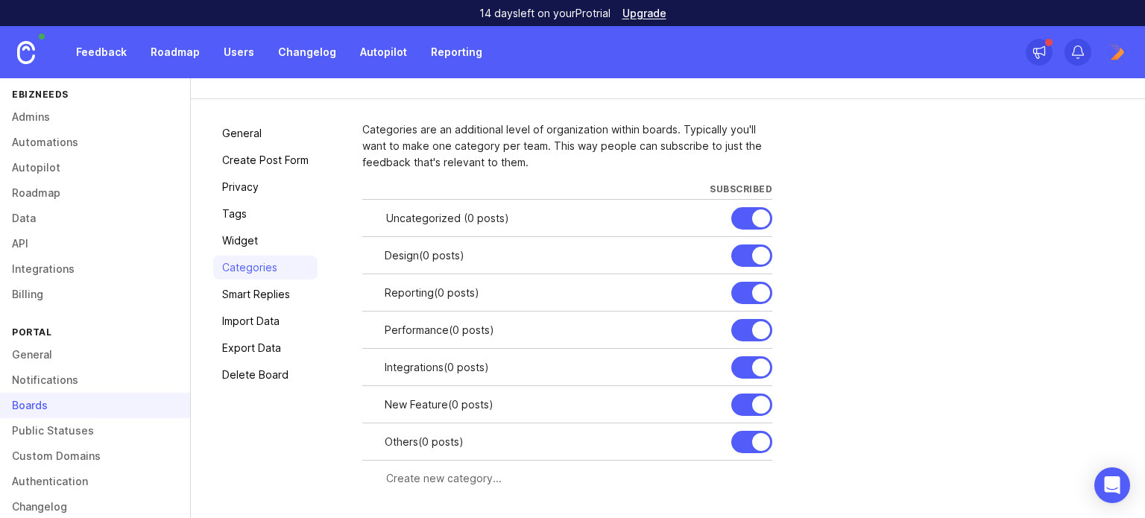
click at [431, 213] on div "Uncategorized ( 0 posts )" at bounding box center [552, 218] width 333 height 16
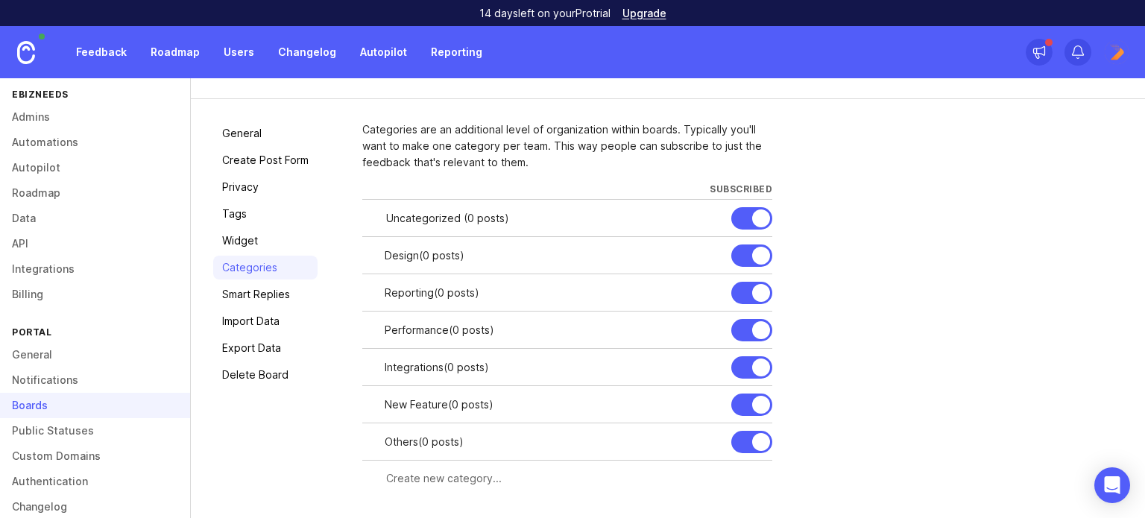
click at [431, 213] on div "Uncategorized ( 0 posts )" at bounding box center [552, 218] width 333 height 16
click at [432, 213] on div "Uncategorized ( 0 posts )" at bounding box center [552, 218] width 333 height 16
